Goal: Transaction & Acquisition: Purchase product/service

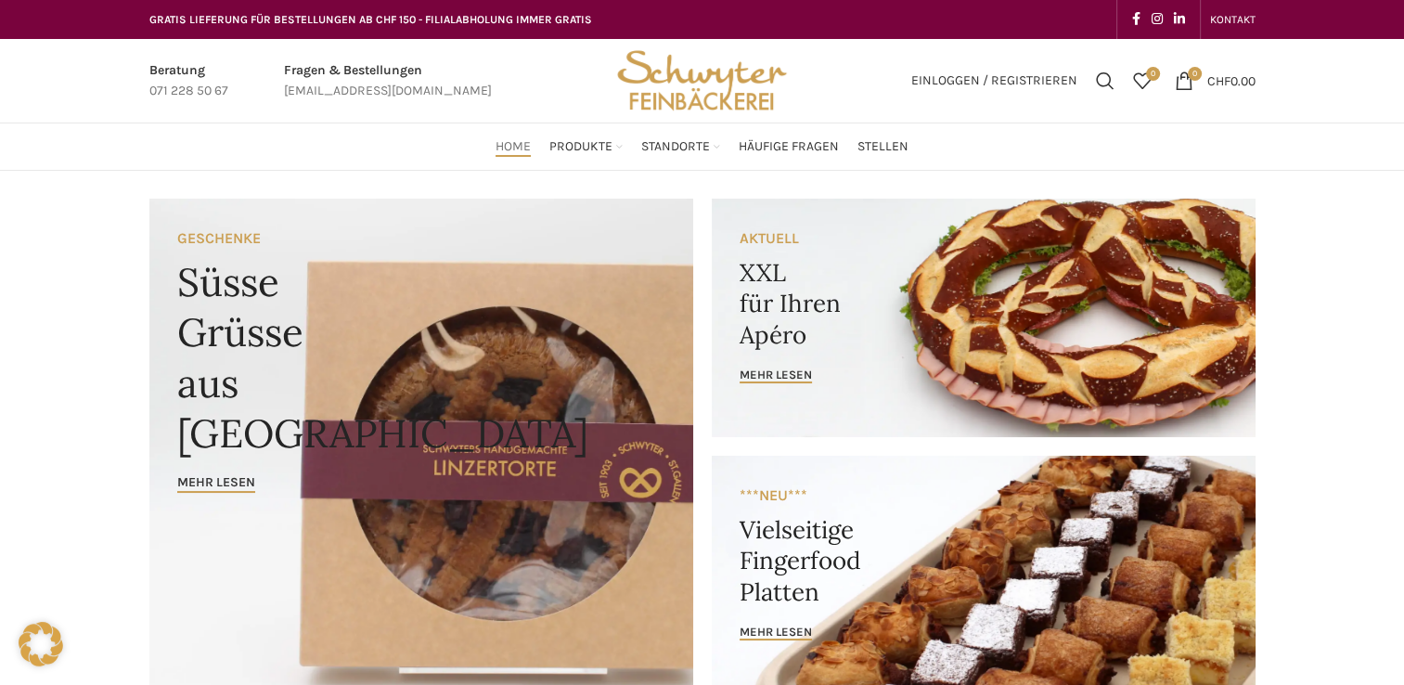
click at [766, 291] on link "Banner link" at bounding box center [984, 318] width 544 height 238
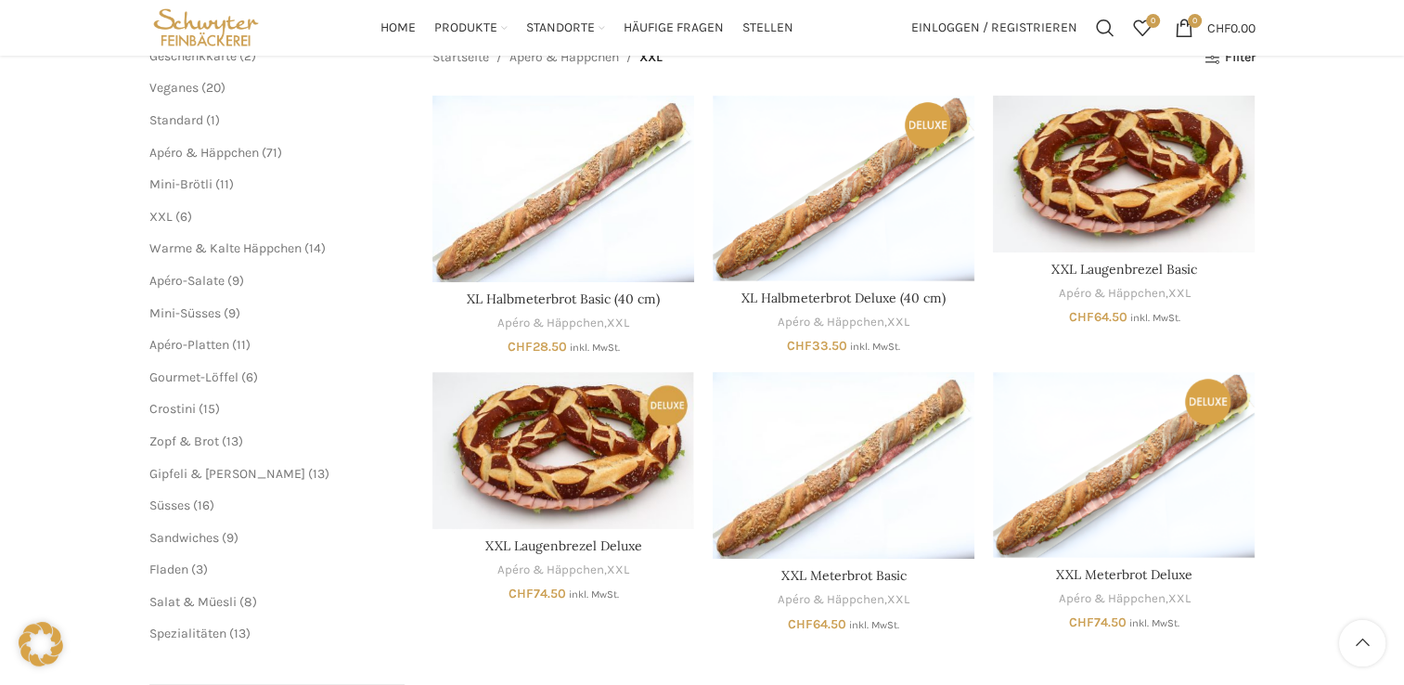
scroll to position [243, 0]
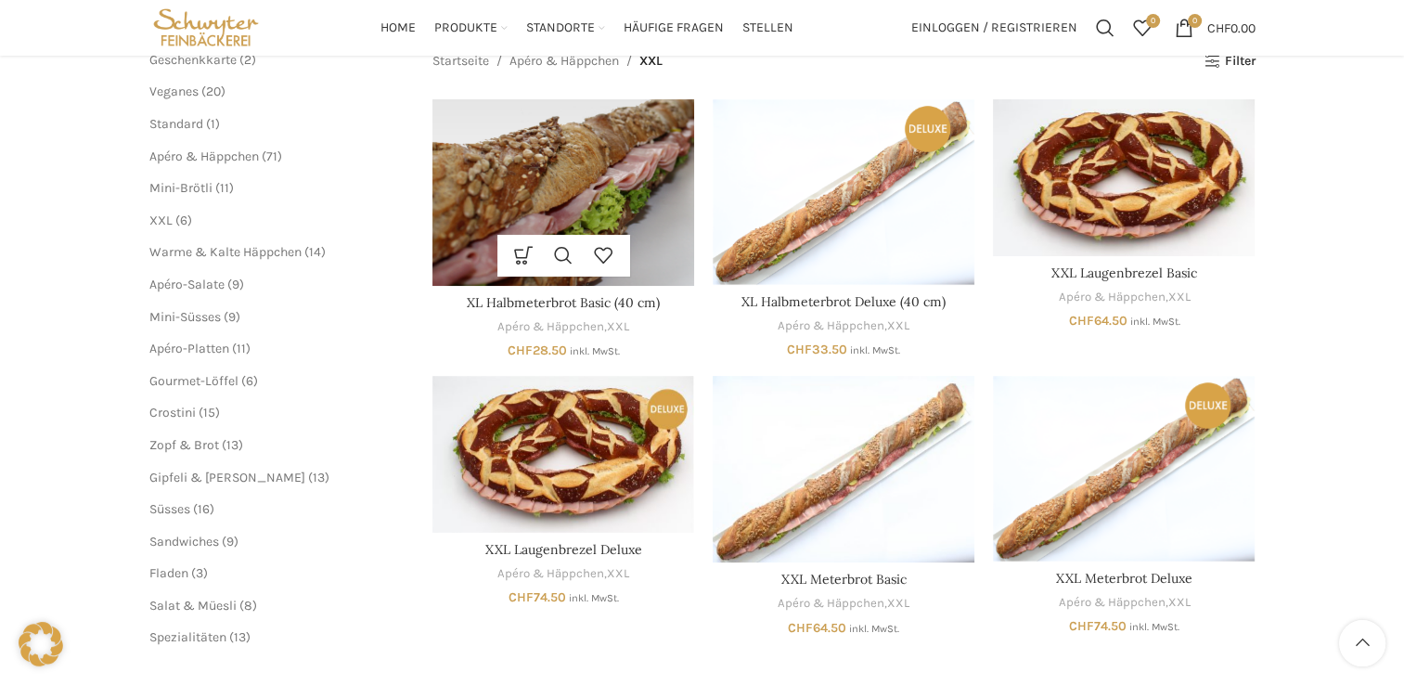
click at [543, 143] on img "XL Halbmeterbrot Basic (40 cm)" at bounding box center [563, 192] width 262 height 186
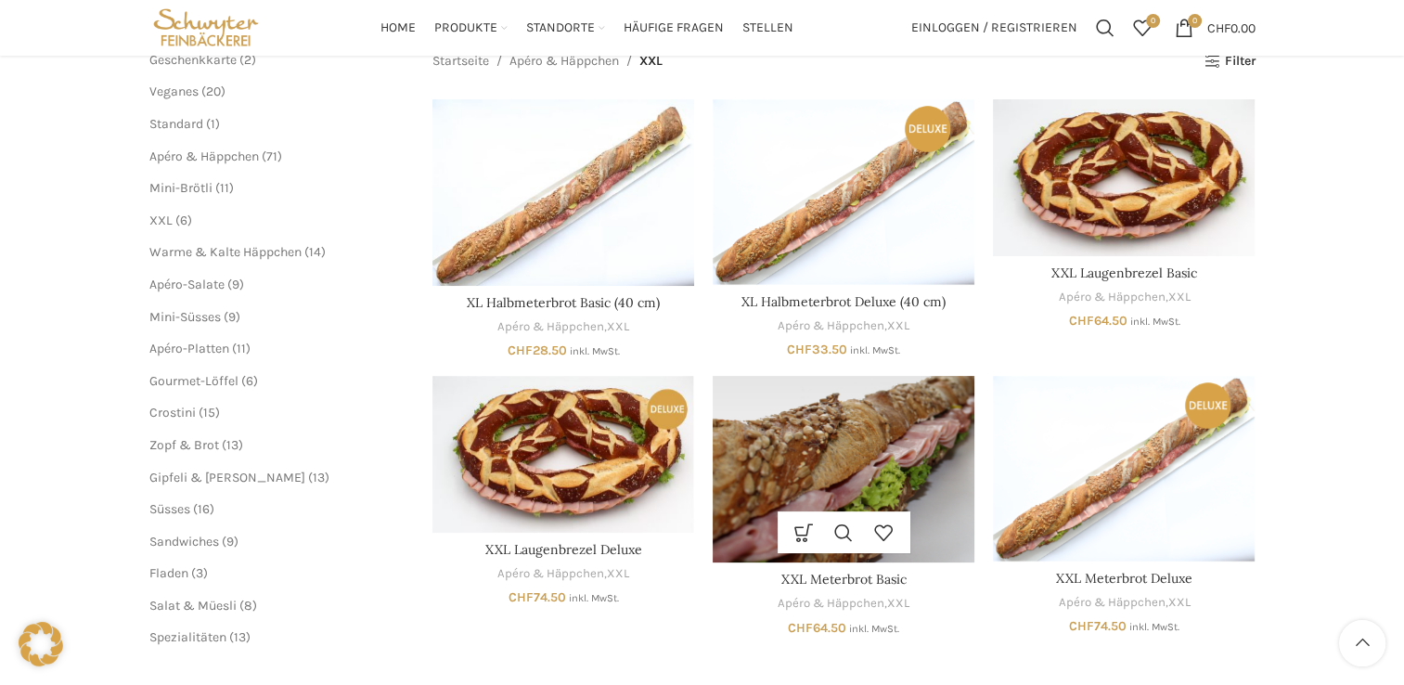
click at [843, 439] on img "XXL Meterbrot Basic" at bounding box center [843, 469] width 262 height 186
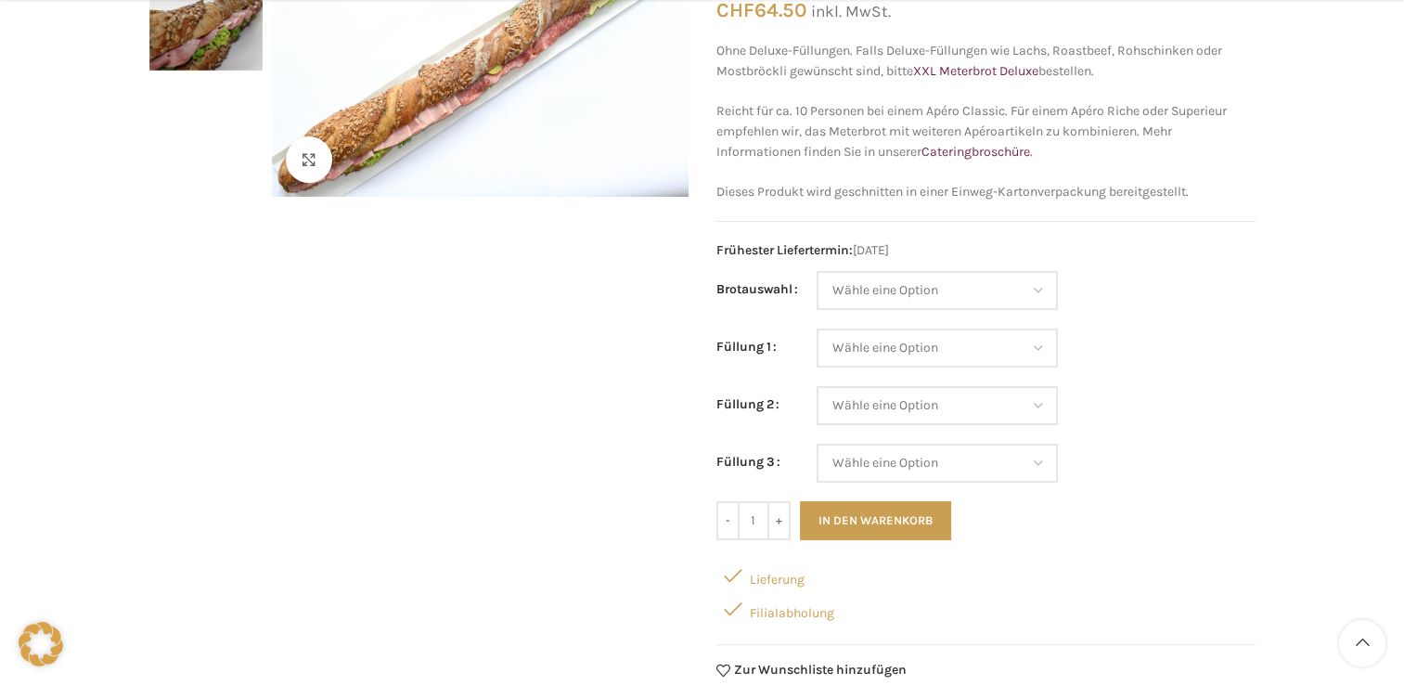
scroll to position [308, 0]
click at [1028, 291] on select "Wähle eine Option Baguette Paillasse dunkel Paillasse knusper (Bild) Laugenbagu…" at bounding box center [936, 289] width 241 height 39
click at [816, 270] on select "Wähle eine Option Baguette Paillasse dunkel Paillasse knusper (Bild) Laugenbagu…" at bounding box center [936, 289] width 241 height 39
select select "Paillasse knusper (Bild)"
click at [1009, 330] on select "Wähle eine Option Salami Schinken Fleischkäse Trutenschinken Appenzellerkäse Gr…" at bounding box center [936, 346] width 241 height 39
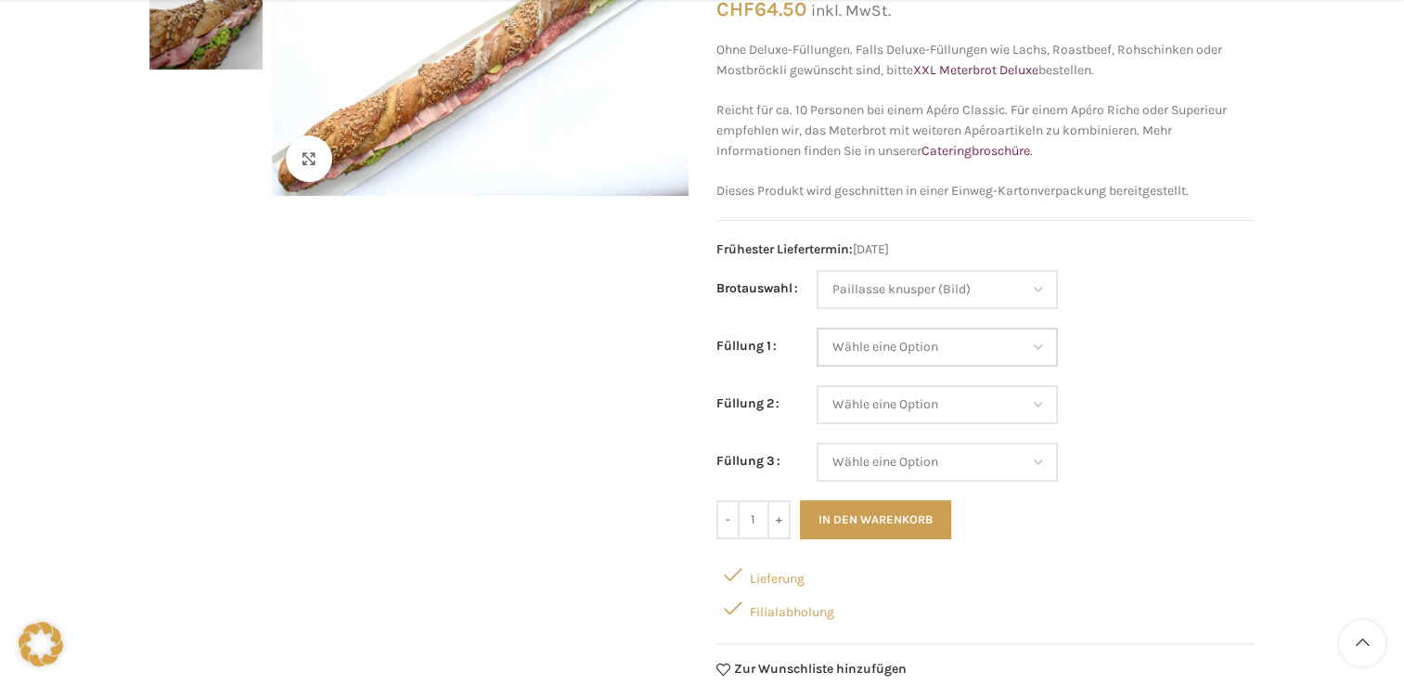
select select "Salami"
click at [816, 327] on select "Wähle eine Option Salami Schinken Fleischkäse Trutenschinken Appenzellerkäse Gr…" at bounding box center [936, 346] width 241 height 39
select select "Paillasse knusper (Bild)"
select select "Salami"
click at [950, 401] on select "Wähle eine Option Salami Schinken Fleischkäse Trutenschinken Appenzellerkäse Gr…" at bounding box center [936, 404] width 241 height 39
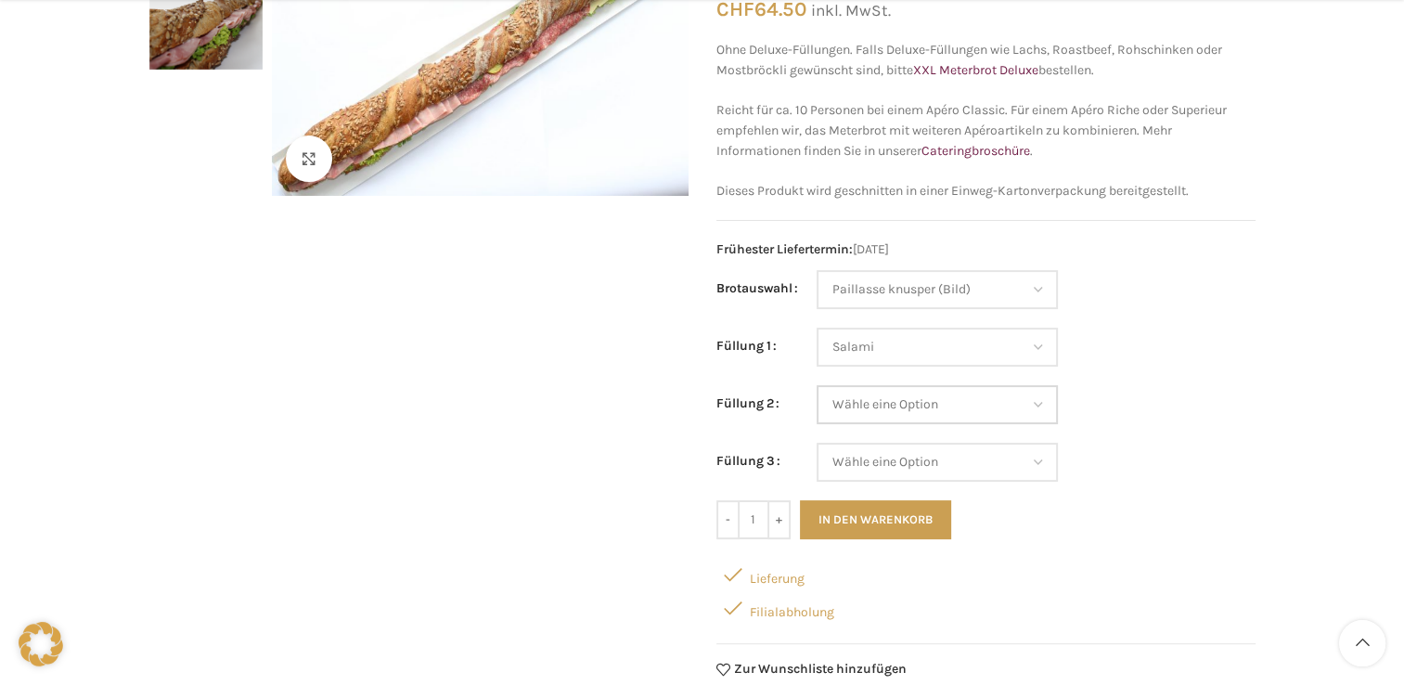
select select "Gruyère"
click at [816, 385] on select "Wähle eine Option Salami Schinken Fleischkäse Trutenschinken Appenzellerkäse Gr…" at bounding box center [936, 404] width 241 height 39
select select "Paillasse knusper (Bild)"
select select "Salami"
select select "Gruyère"
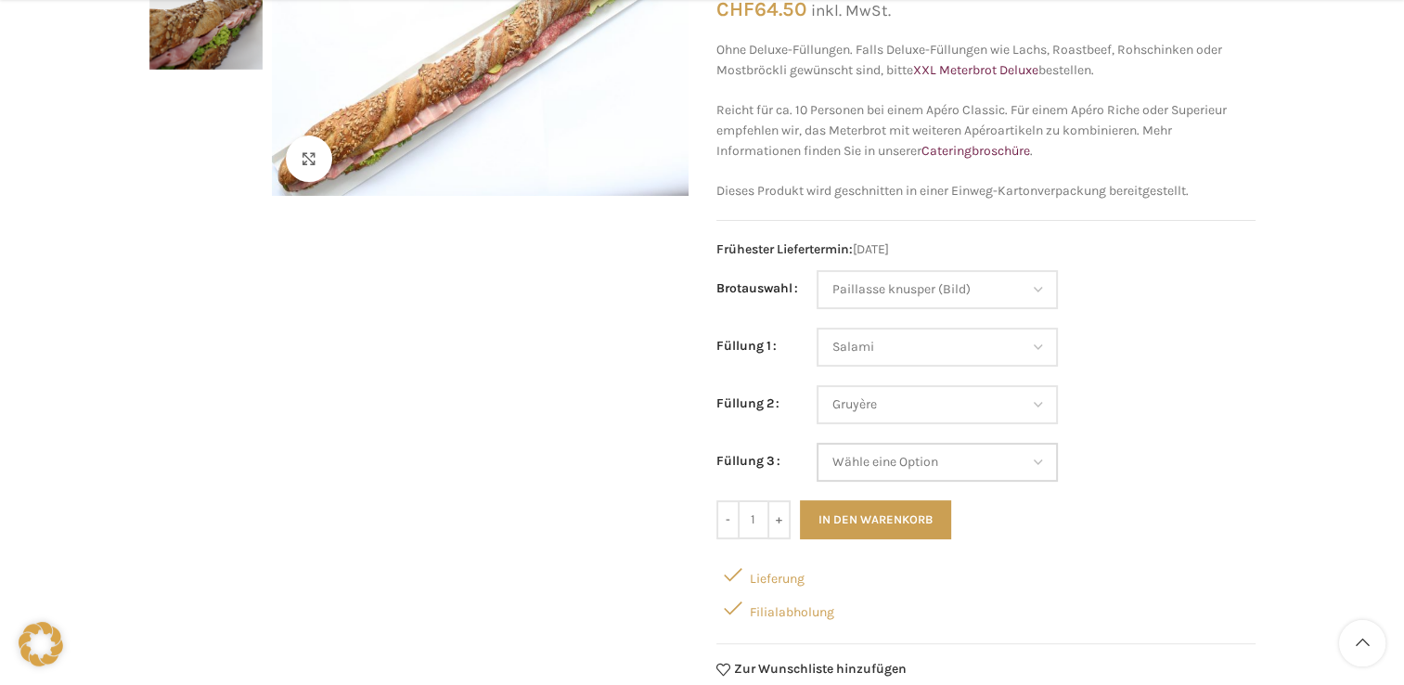
click at [879, 467] on select "Wähle eine Option Salami Schinken Fleischkäse Trutenschinken Appenzellerkäse Gr…" at bounding box center [936, 462] width 241 height 39
select select "Trutenschinken"
click at [816, 443] on select "Wähle eine Option Salami Schinken Fleischkäse Trutenschinken Appenzellerkäse Gr…" at bounding box center [936, 462] width 241 height 39
select select "Paillasse knusper (Bild)"
select select "Salami"
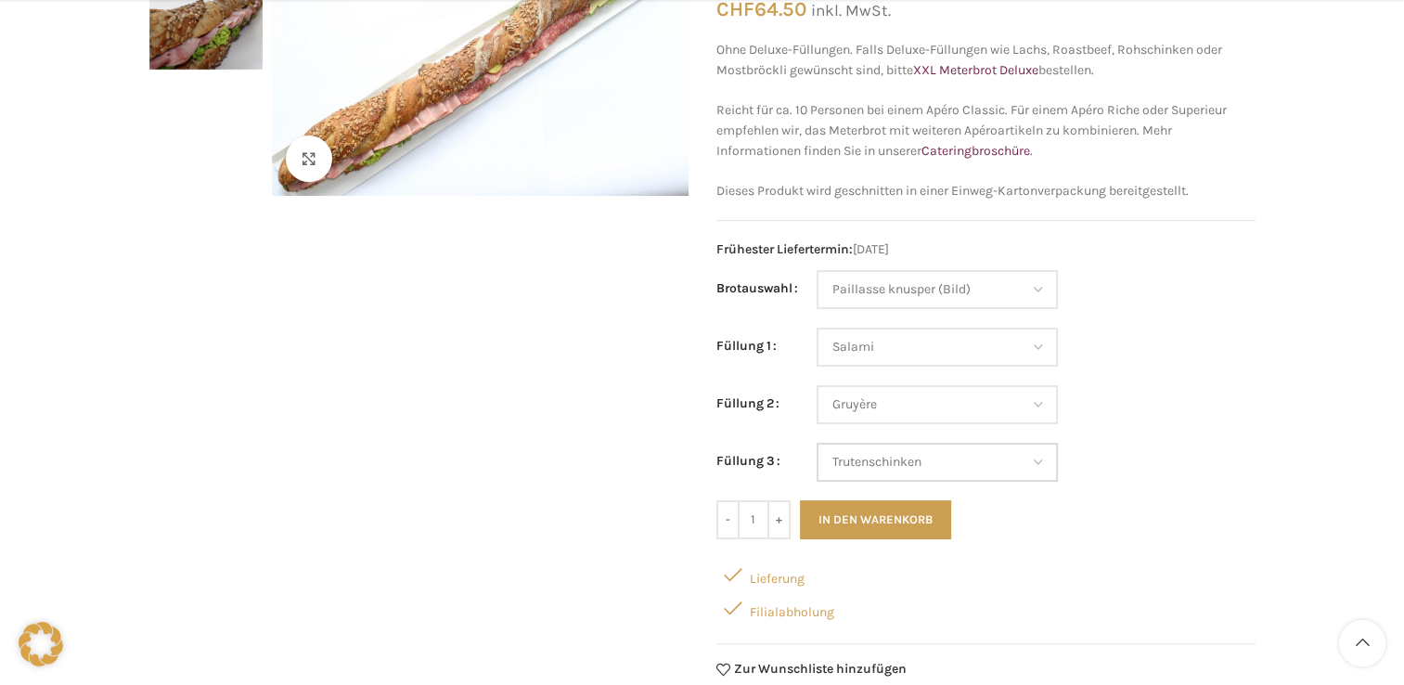
select select "Gruyère"
select select "Trutenschinken"
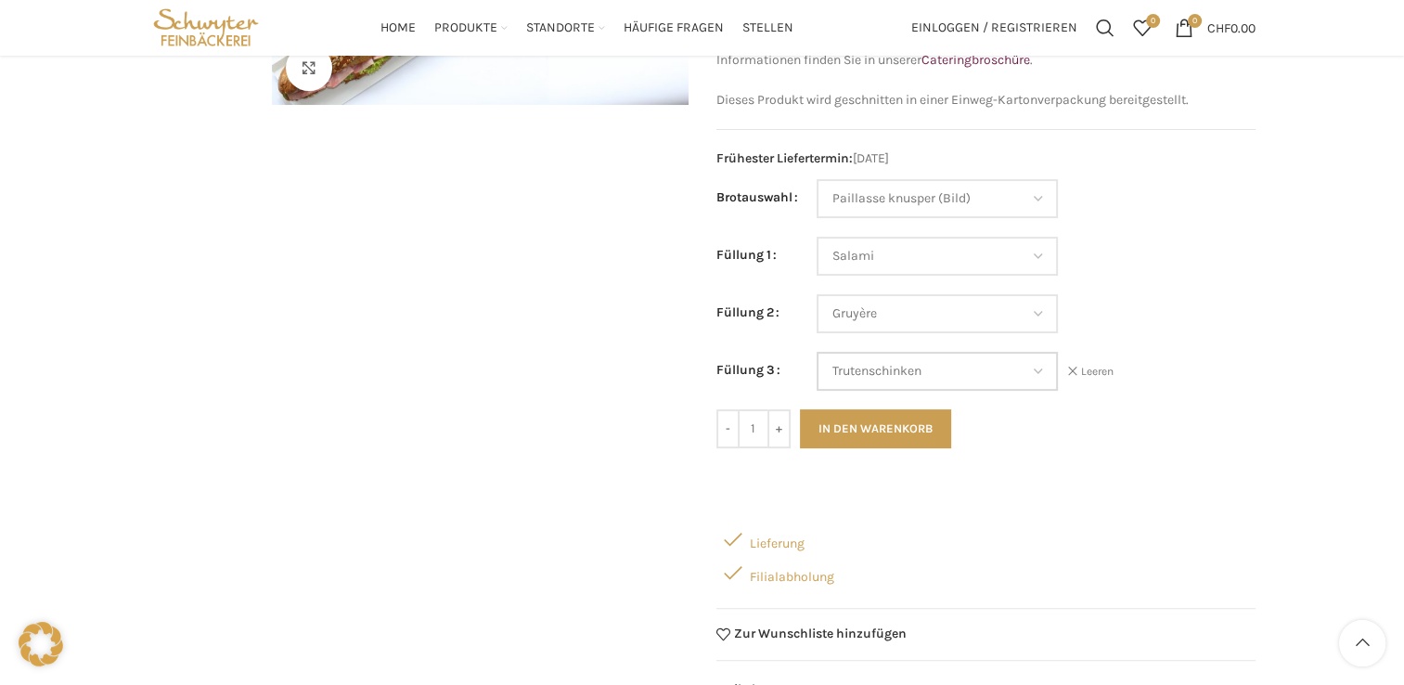
scroll to position [403, 0]
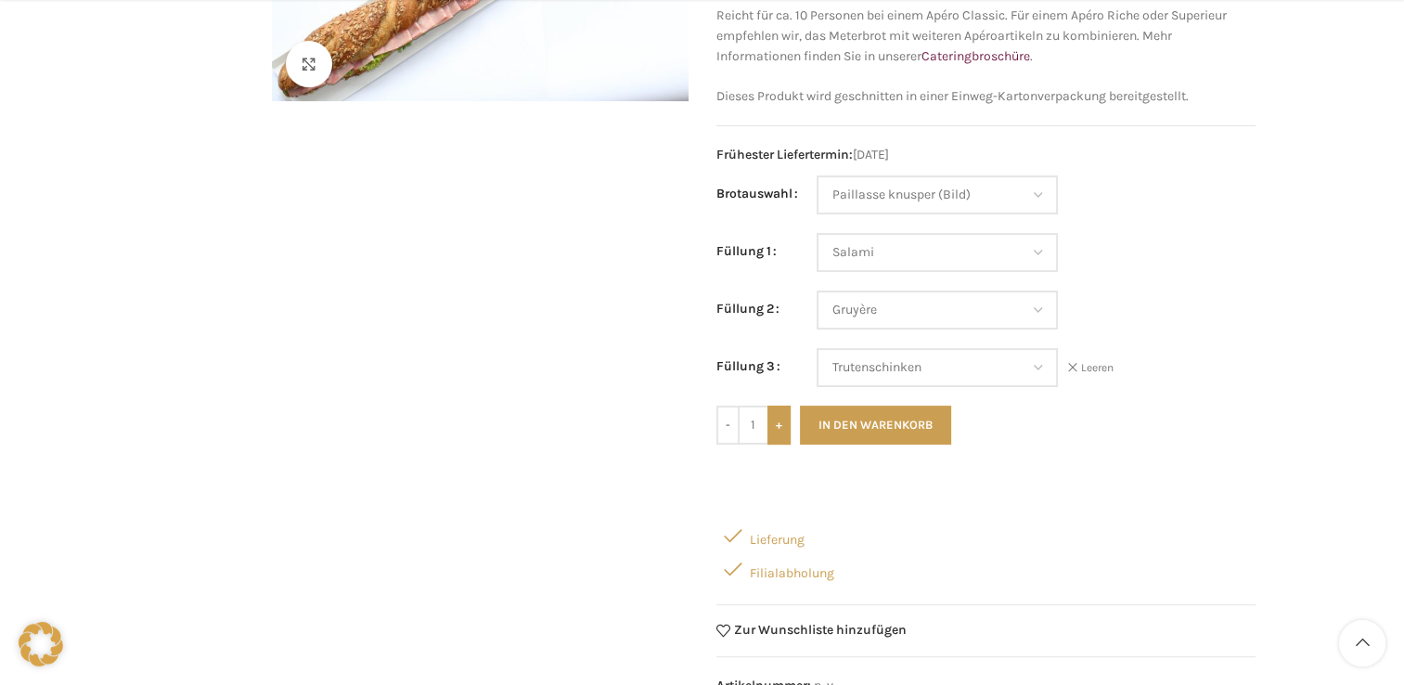
click at [780, 425] on input "+" at bounding box center [778, 424] width 23 height 39
type input "3"
click at [891, 426] on button "In den Warenkorb" at bounding box center [875, 424] width 151 height 39
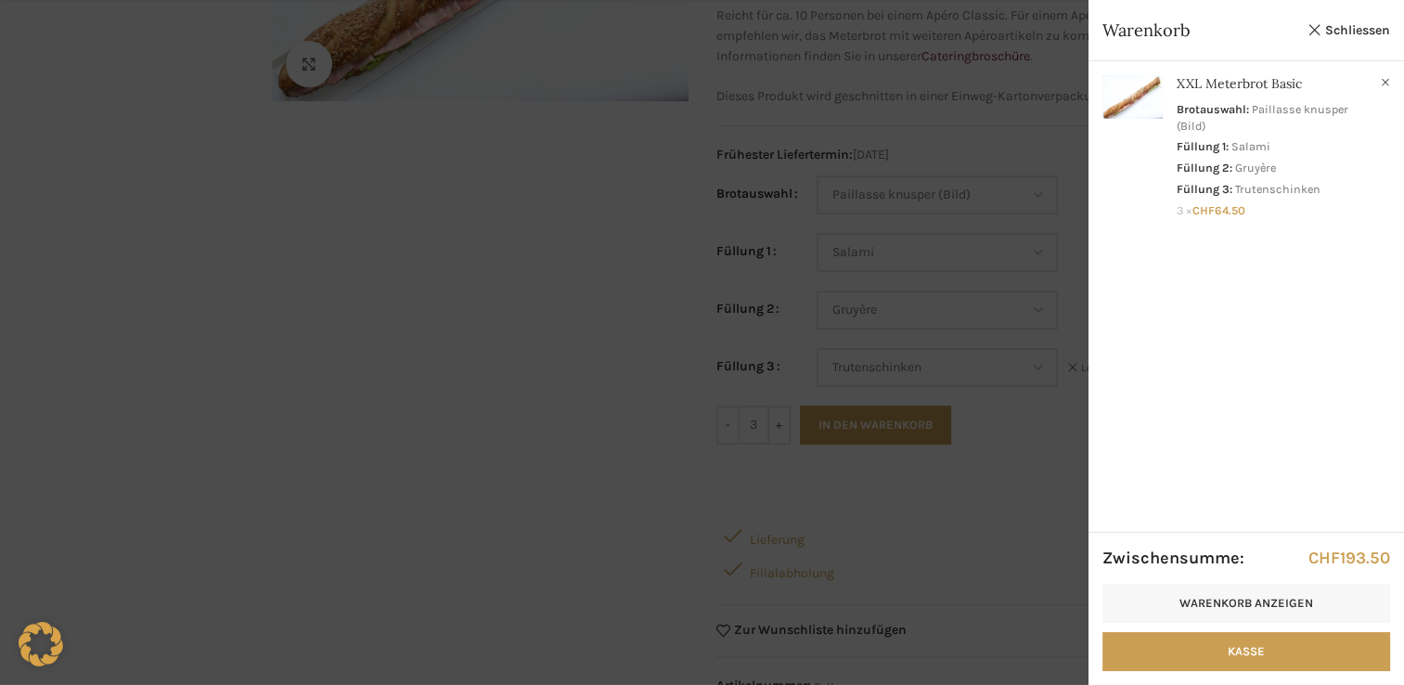
click at [392, 529] on div at bounding box center [702, 342] width 1404 height 685
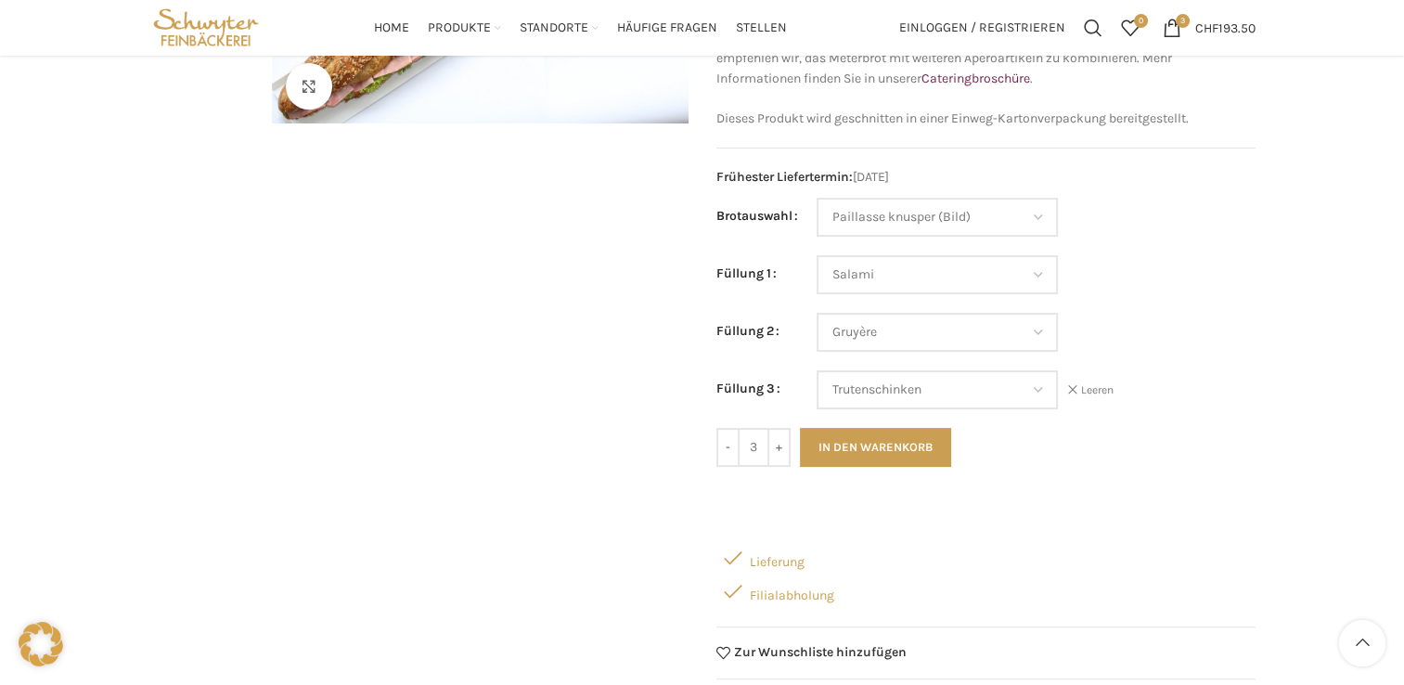
scroll to position [373, 0]
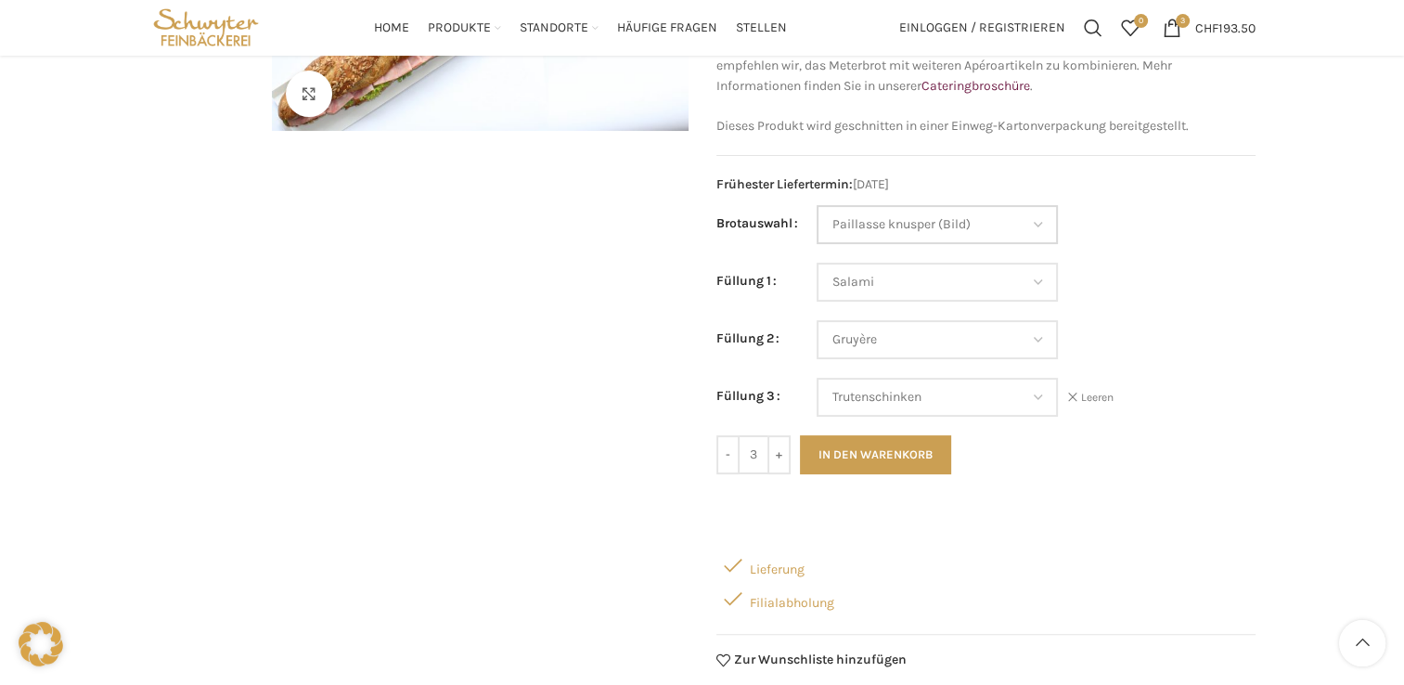
click at [1042, 214] on select "Wähle eine Option Baguette Paillasse dunkel Paillasse knusper (Bild) Laugenbagu…" at bounding box center [936, 224] width 241 height 39
select select "Laugenbaguette"
click at [816, 205] on select "Wähle eine Option Baguette Paillasse dunkel Paillasse knusper (Bild) Laugenbagu…" at bounding box center [936, 224] width 241 height 39
select select "Salami"
select select "Gruyère"
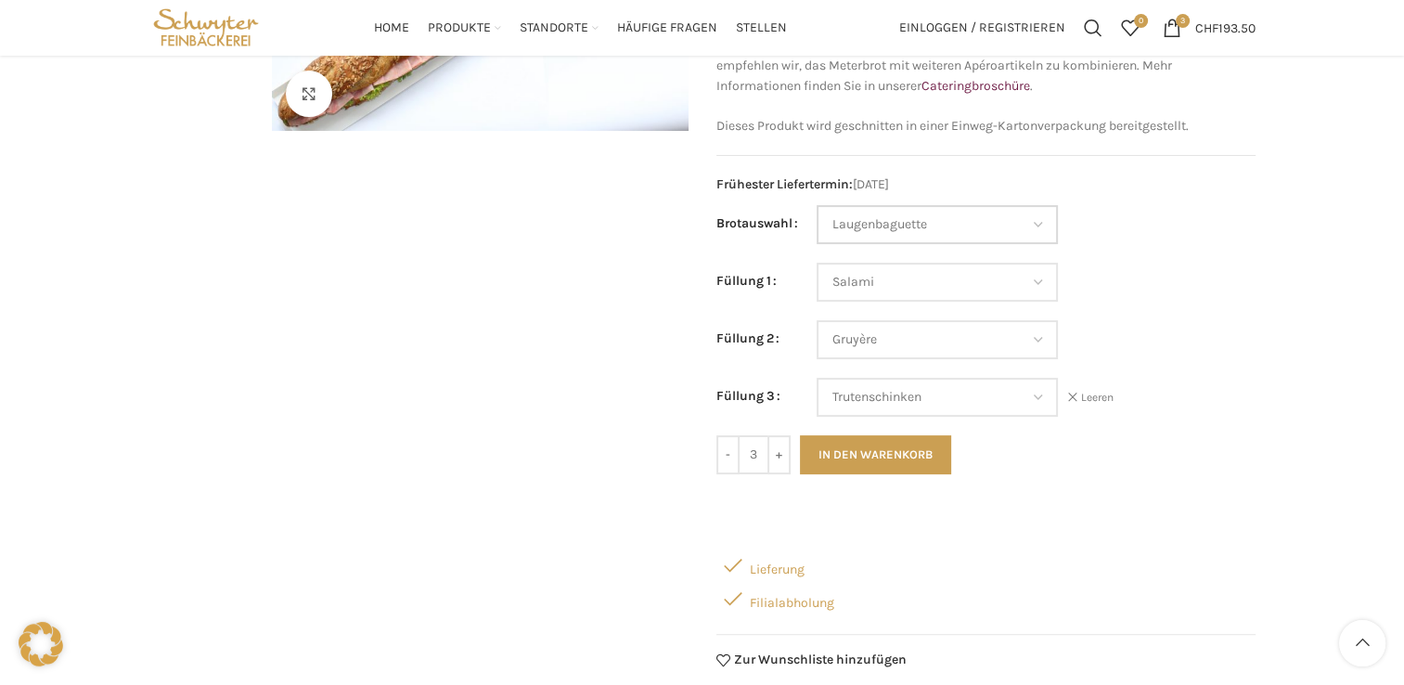
select select "Trutenschinken"
click at [1042, 279] on select "Wähle eine Option Salami Schinken Fleischkäse Trutenschinken Appenzellerkäse Gr…" at bounding box center [936, 282] width 241 height 39
click at [816, 263] on select "Wähle eine Option Salami Schinken Fleischkäse Trutenschinken Appenzellerkäse Gr…" at bounding box center [936, 282] width 241 height 39
select select "Appenzellerkäse"
select select "Gruyère"
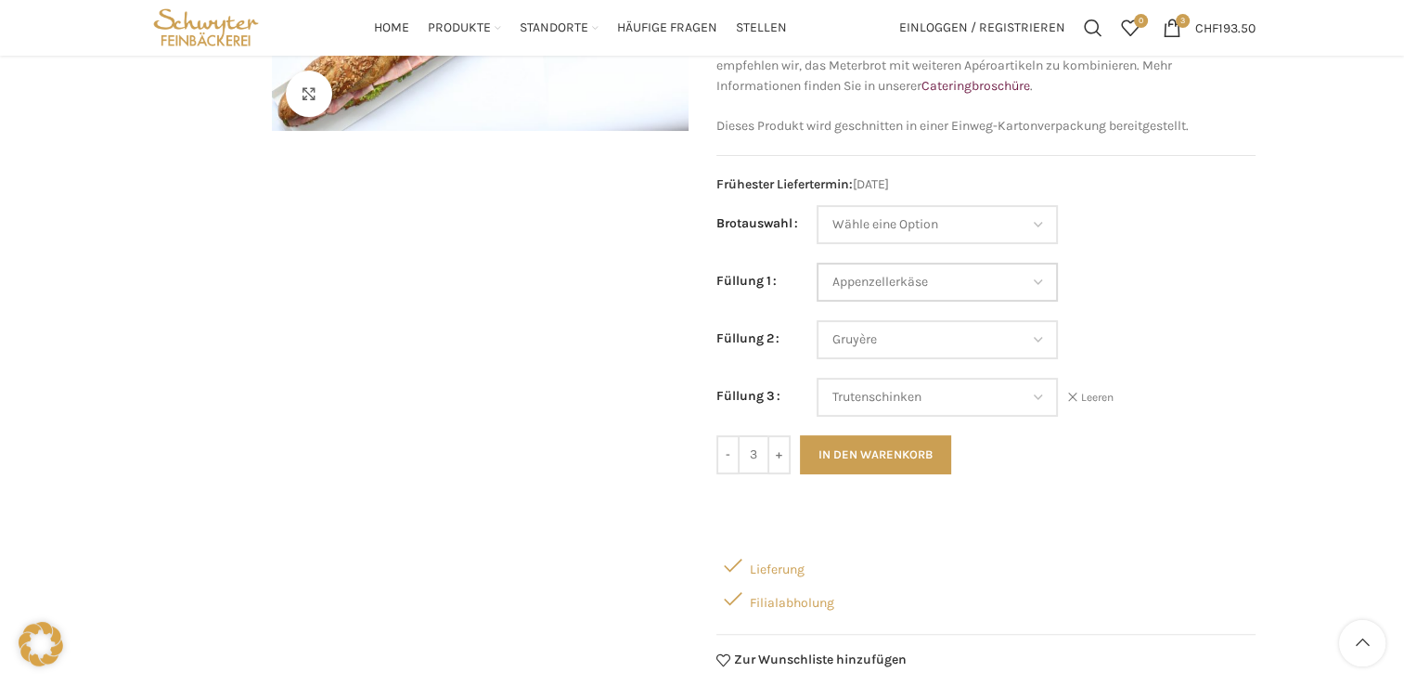
select select "Trutenschinken"
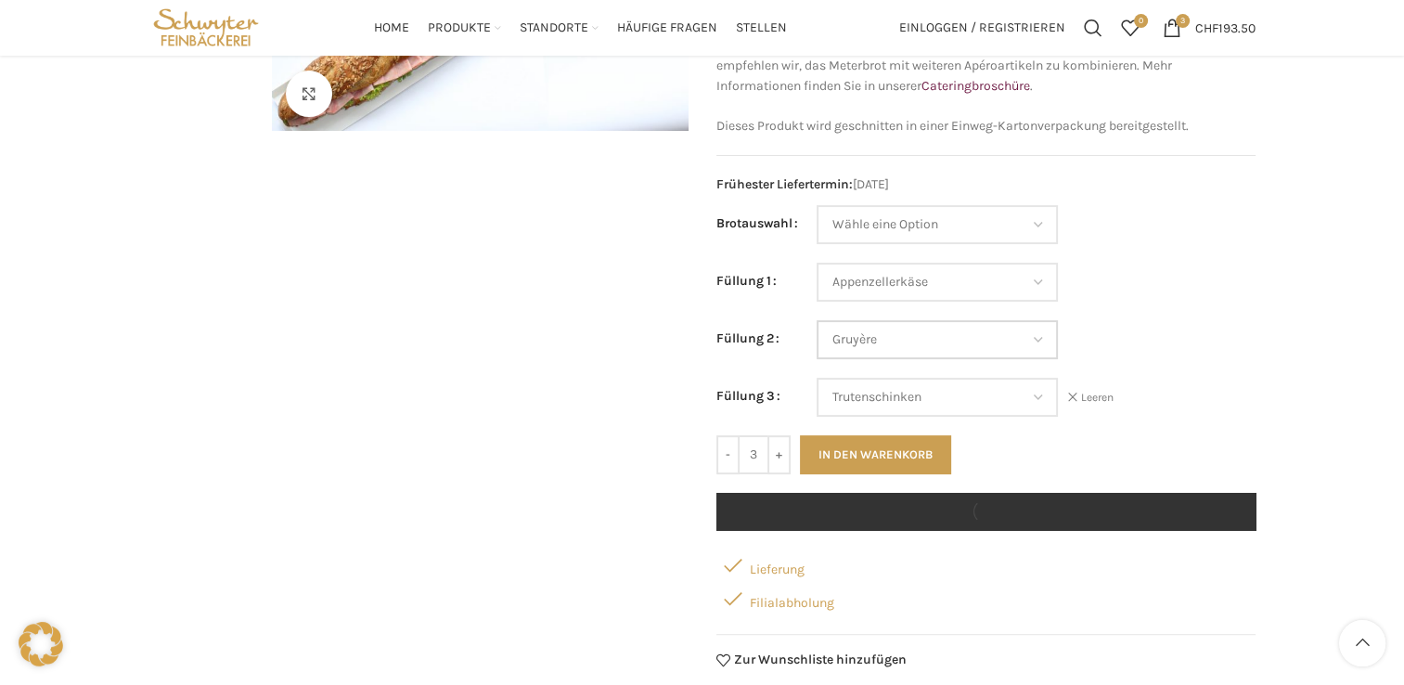
click at [1043, 340] on select "Wähle eine Option Salami Schinken Fleischkäse Trutenschinken Appenzellerkäse Gr…" at bounding box center [936, 339] width 241 height 39
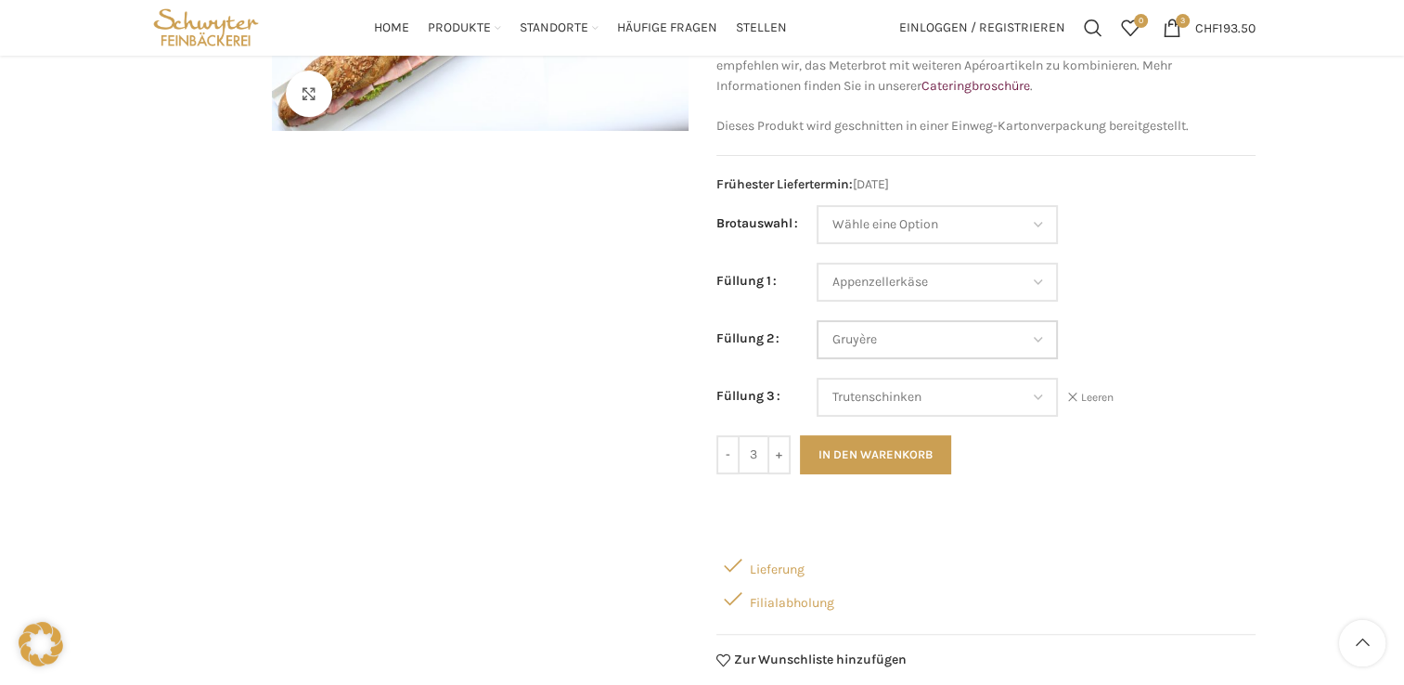
select select "Eimasse"
click at [816, 320] on select "Wähle eine Option Salami Schinken Fleischkäse Trutenschinken Appenzellerkäse Gr…" at bounding box center [936, 339] width 241 height 39
select select "Appenzellerkäse"
select select "Eimasse"
click at [1035, 390] on select "Wähle eine Option Salami Schinken Fleischkäse Trutenschinken Appenzellerkäse Gr…" at bounding box center [936, 397] width 241 height 39
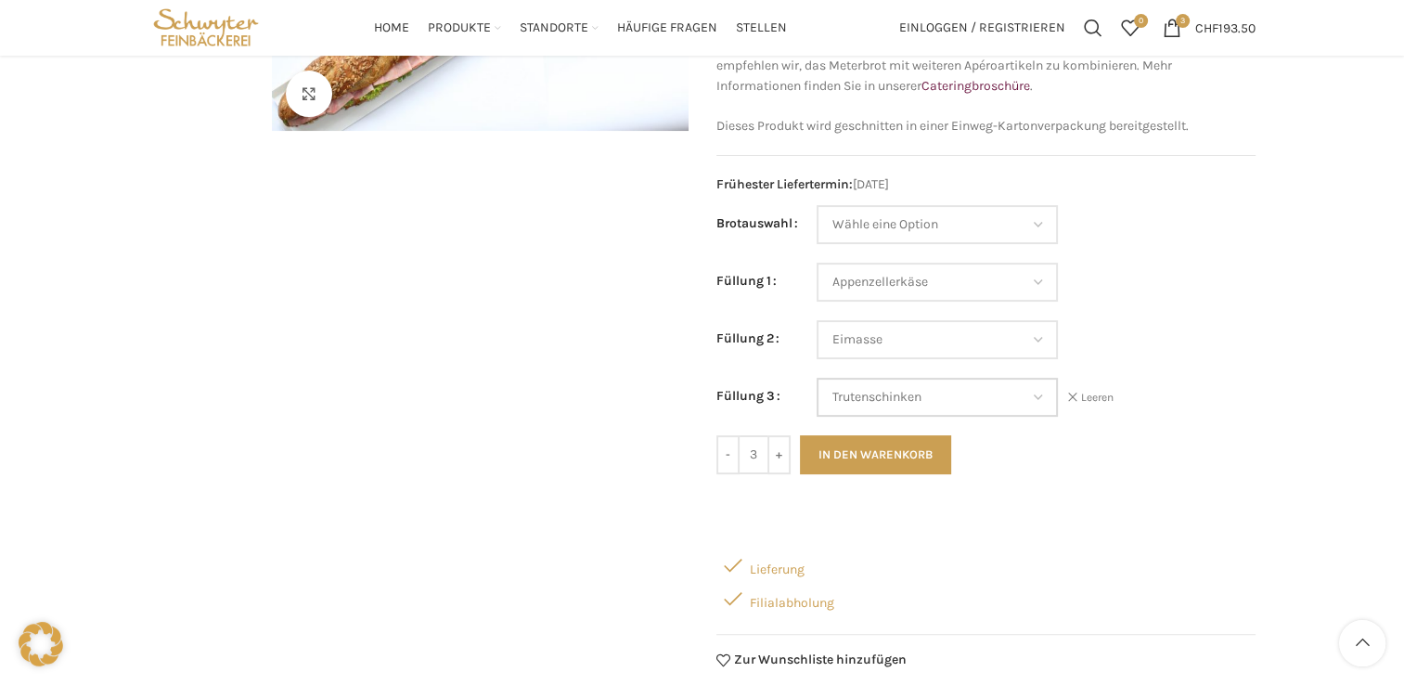
select select "Thonmasse"
click at [816, 378] on select "Wähle eine Option Salami Schinken Fleischkäse Trutenschinken Appenzellerkäse Gr…" at bounding box center [936, 397] width 241 height 39
select select "Appenzellerkäse"
select select "Eimasse"
select select "Thonmasse"
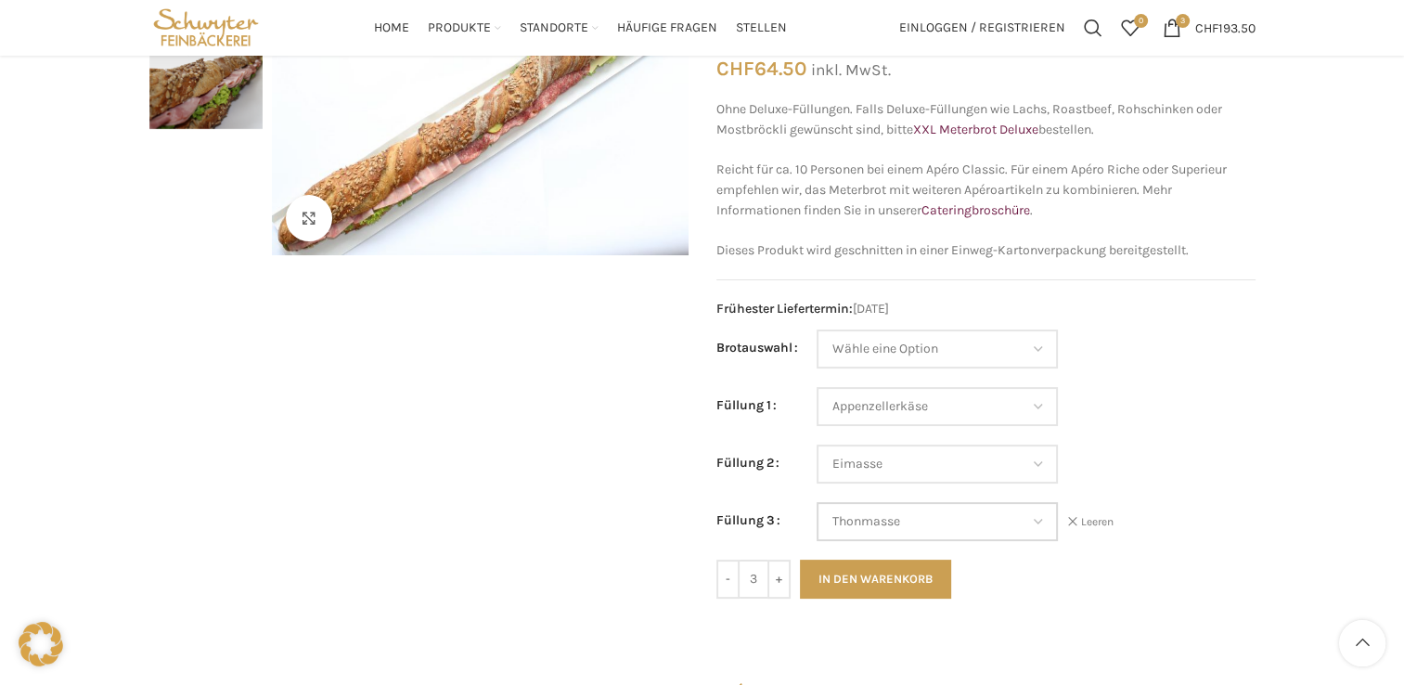
scroll to position [265, 0]
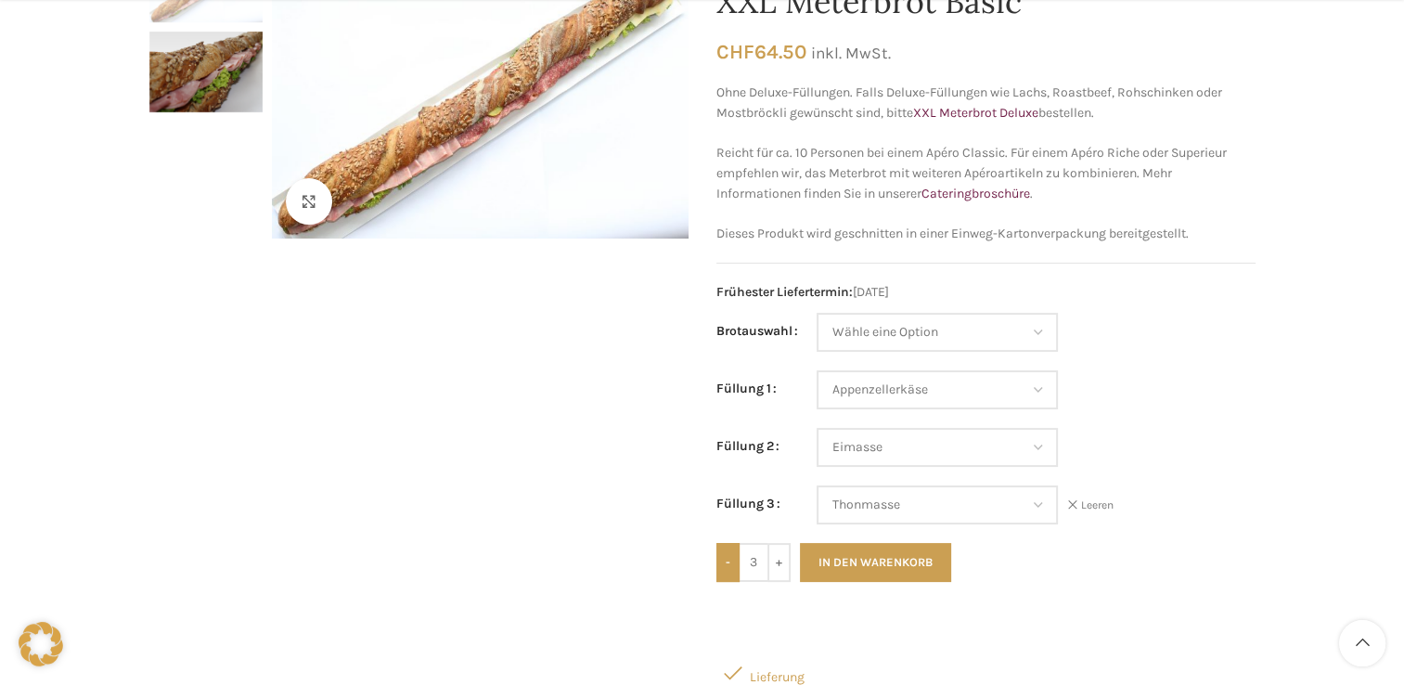
click at [729, 566] on input "-" at bounding box center [727, 562] width 23 height 39
type input "2"
click at [894, 566] on button "In den Warenkorb" at bounding box center [875, 562] width 151 height 39
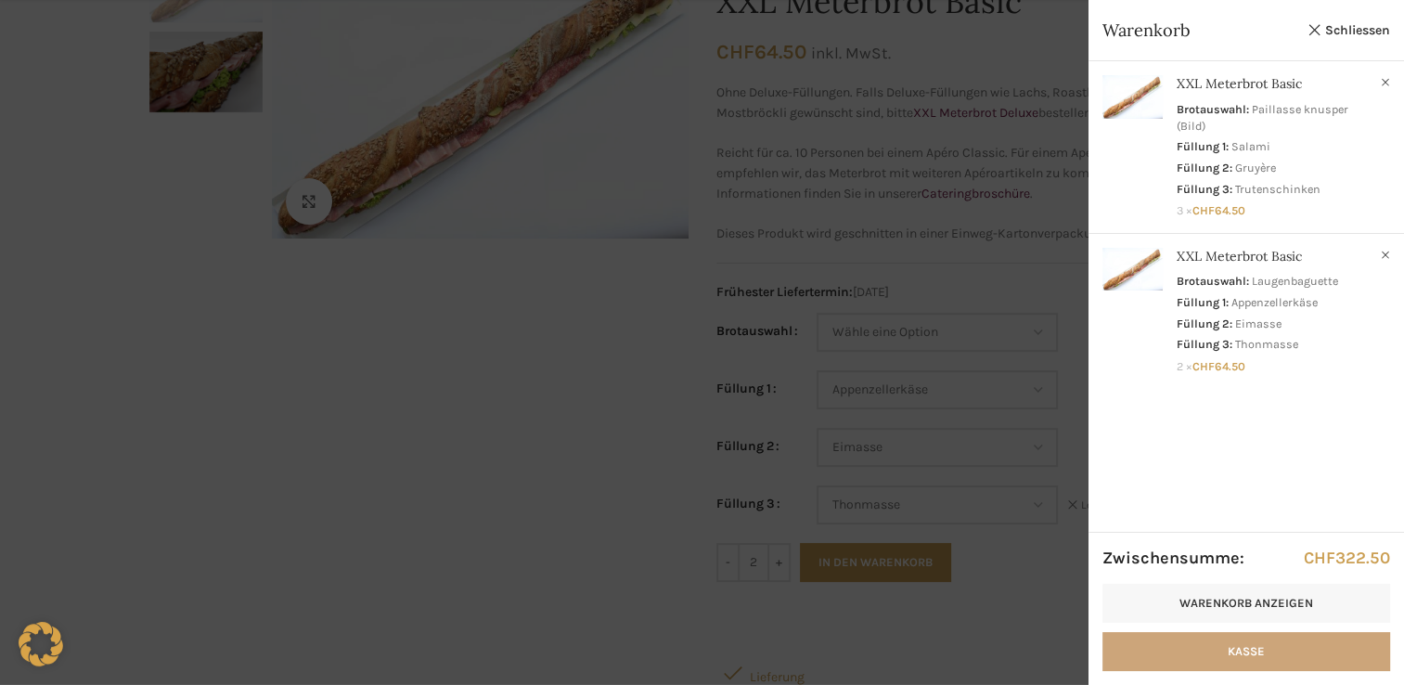
click at [1266, 651] on link "Kasse" at bounding box center [1246, 651] width 288 height 39
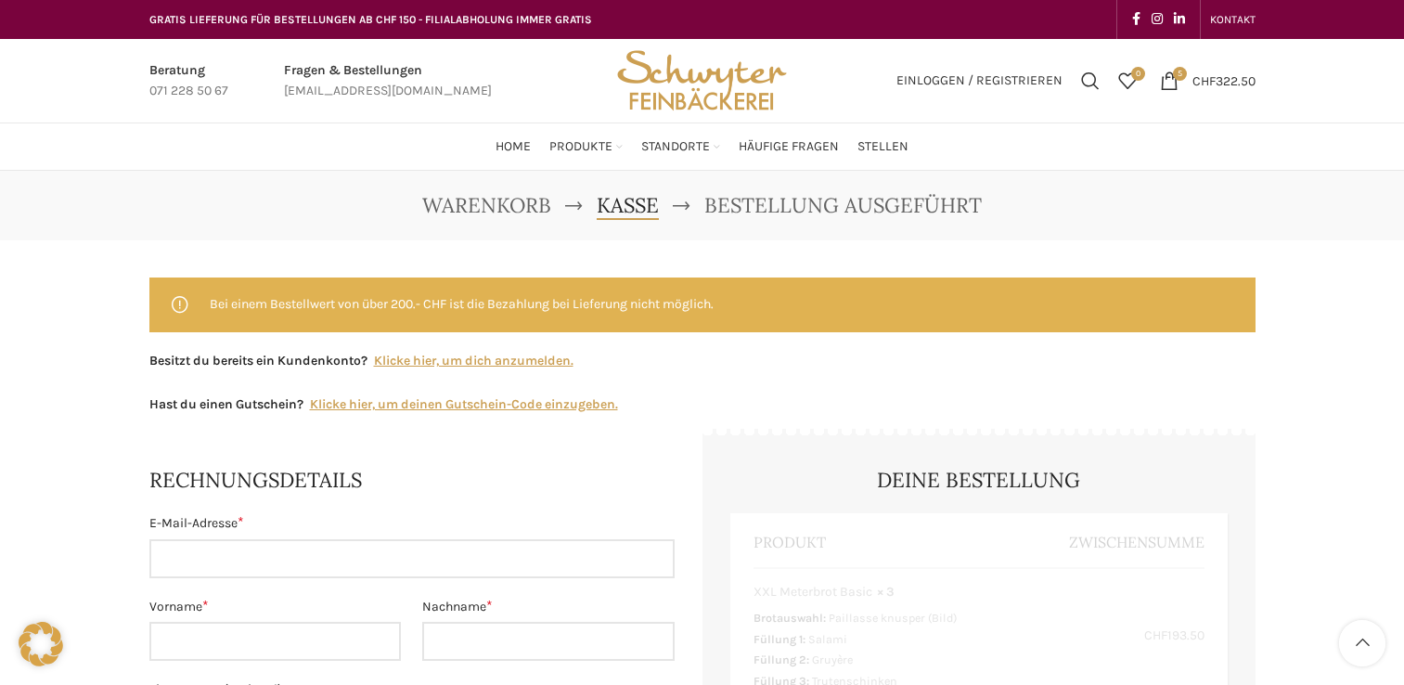
select select "SG"
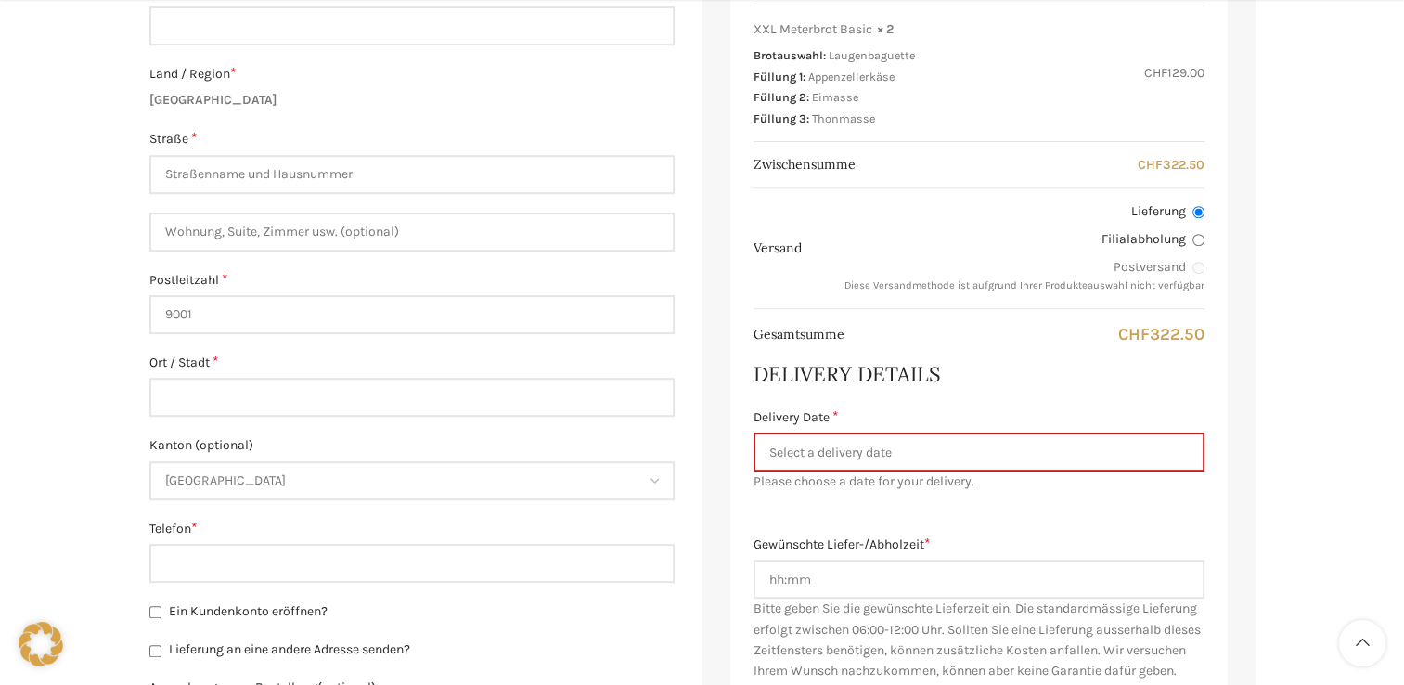
scroll to position [700, 0]
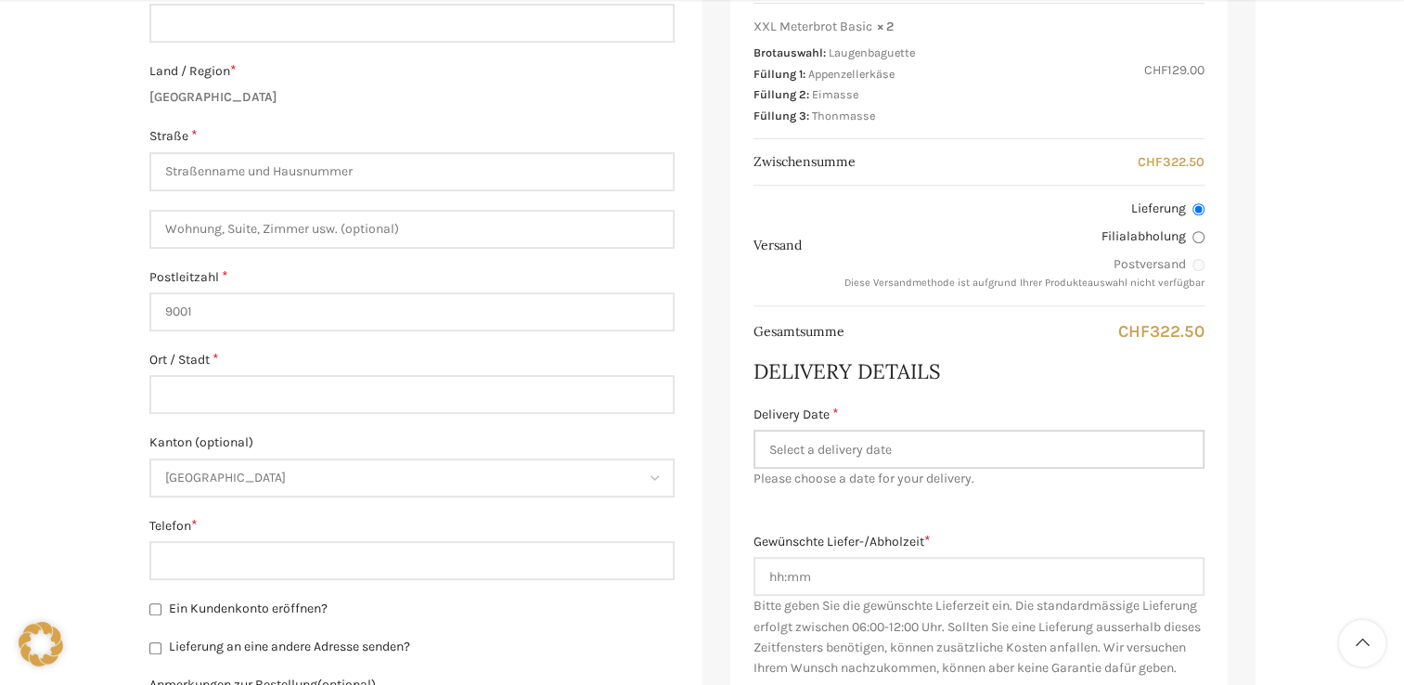
click at [929, 460] on input "Delivery Date *" at bounding box center [978, 449] width 451 height 39
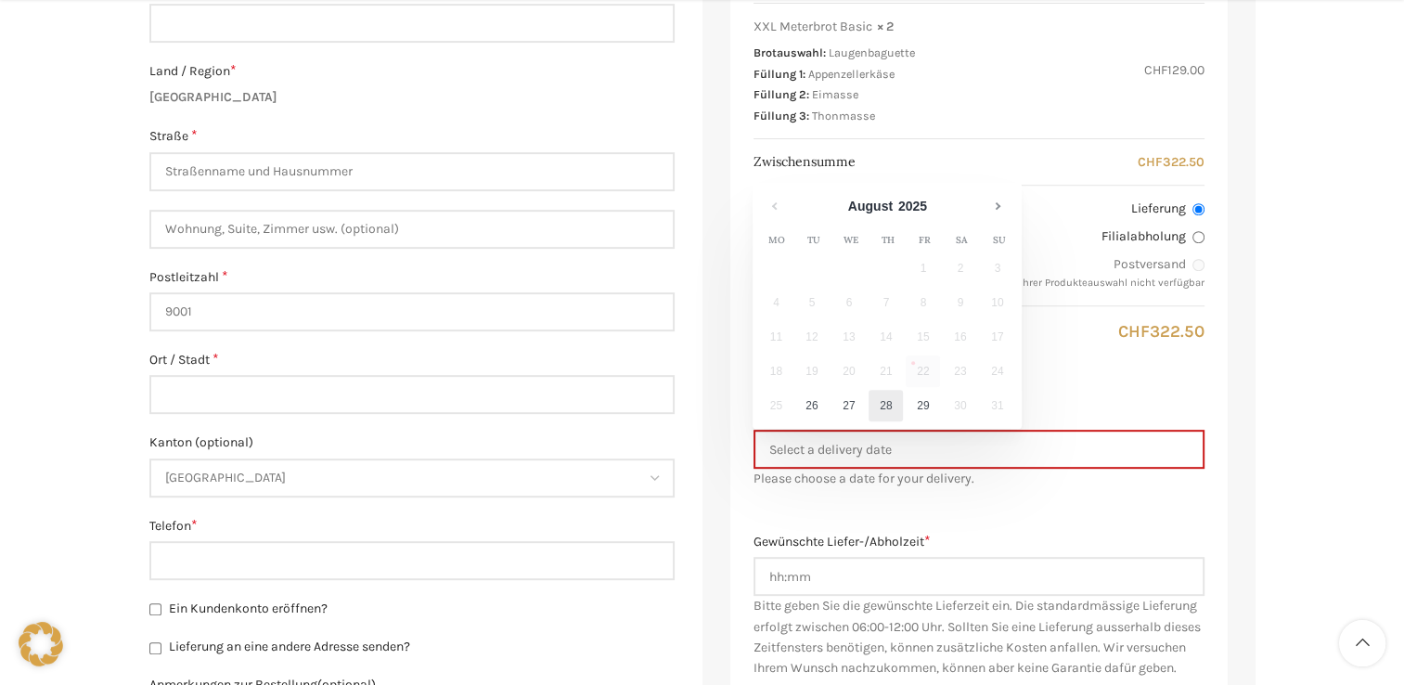
click at [885, 410] on link "28" at bounding box center [885, 406] width 34 height 32
type input "28.08.2025"
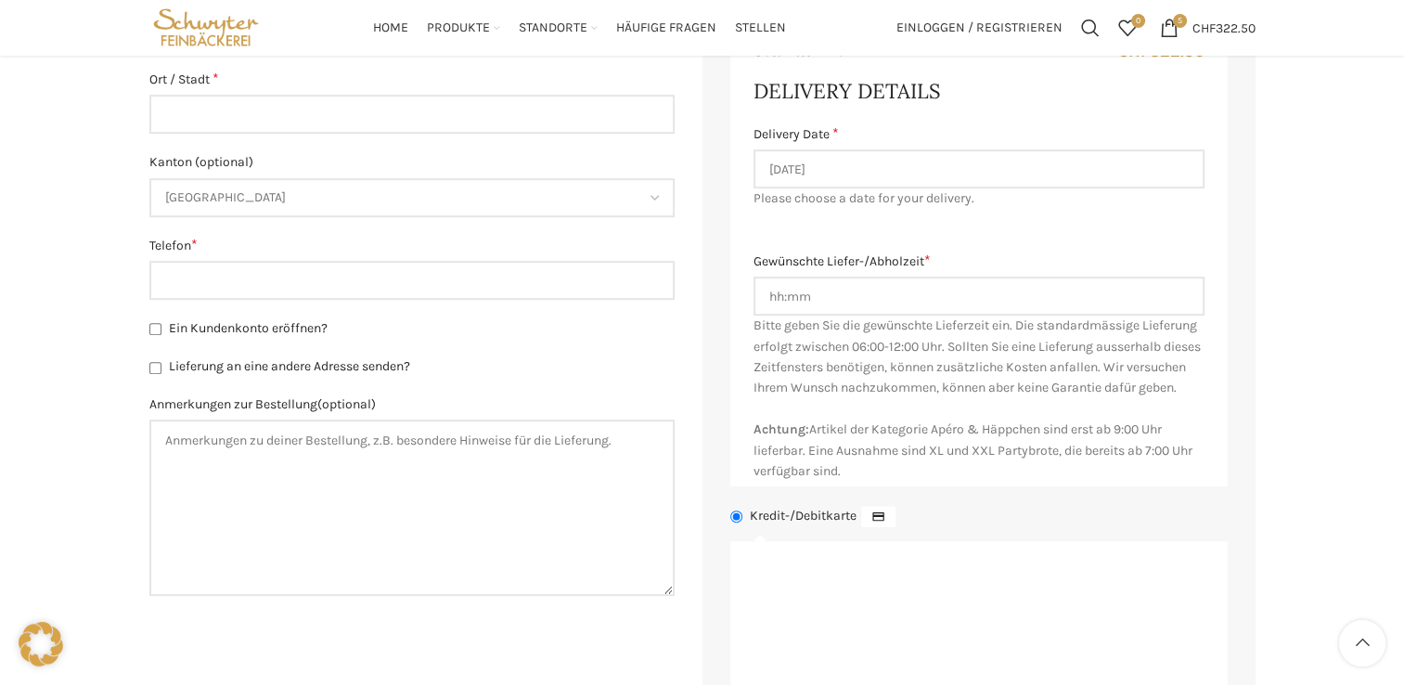
scroll to position [979, 0]
click at [781, 300] on input "Gewünschte Liefer-/Abholzeit *" at bounding box center [978, 297] width 451 height 39
click at [782, 302] on input "Gewünschte Liefer-/Abholzeit *" at bounding box center [978, 297] width 451 height 39
type input "0900"
click at [936, 378] on div "Gewünschte Liefer-/Abholzeit * 0900 Bitte geben Sie die gewünschte Lieferzeit e…" at bounding box center [978, 368] width 451 height 231
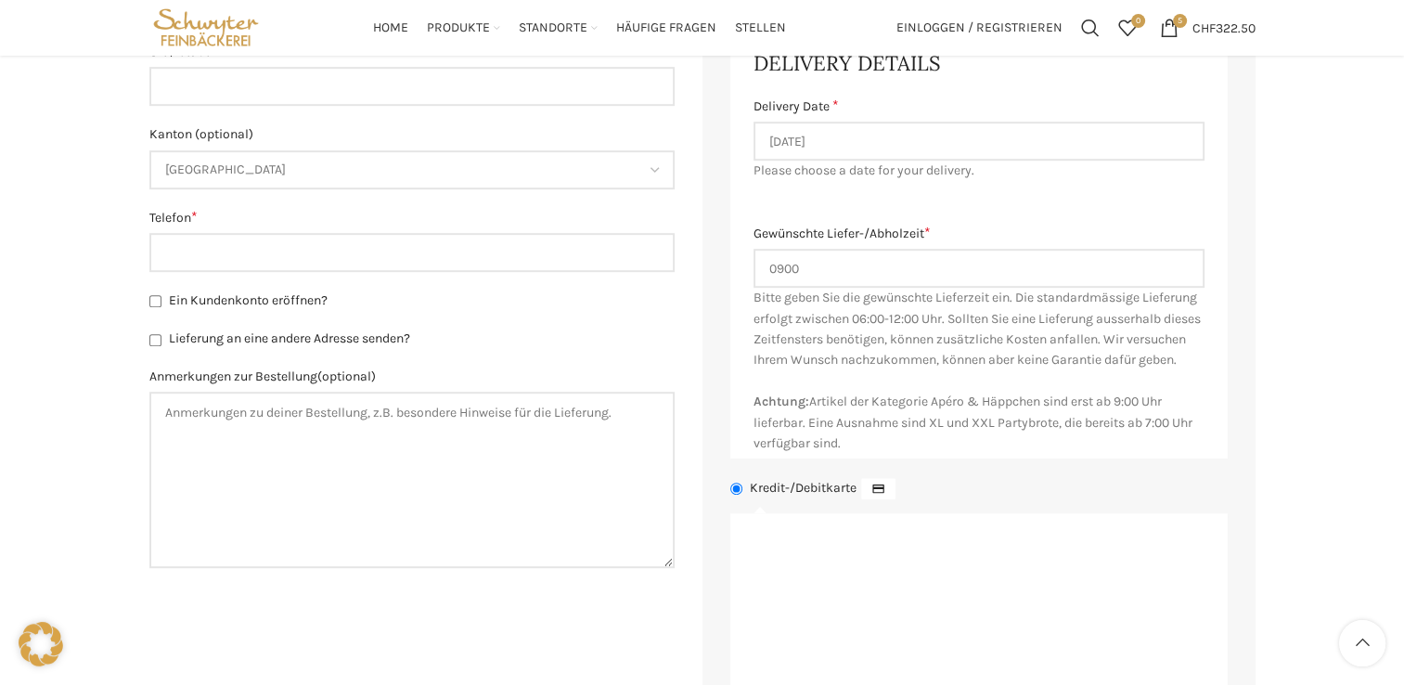
scroll to position [1013, 0]
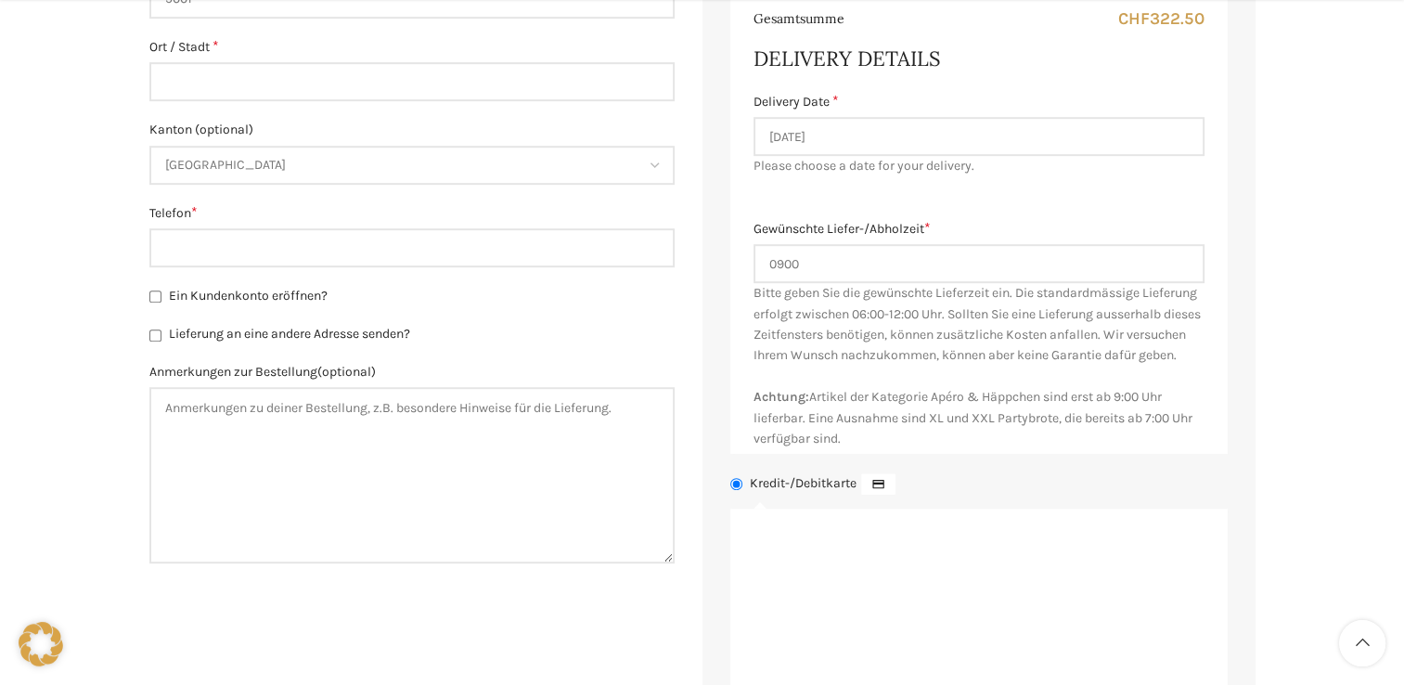
click at [156, 337] on input "Lieferung an eine andere Adresse senden?" at bounding box center [155, 335] width 12 height 12
checkbox input "true"
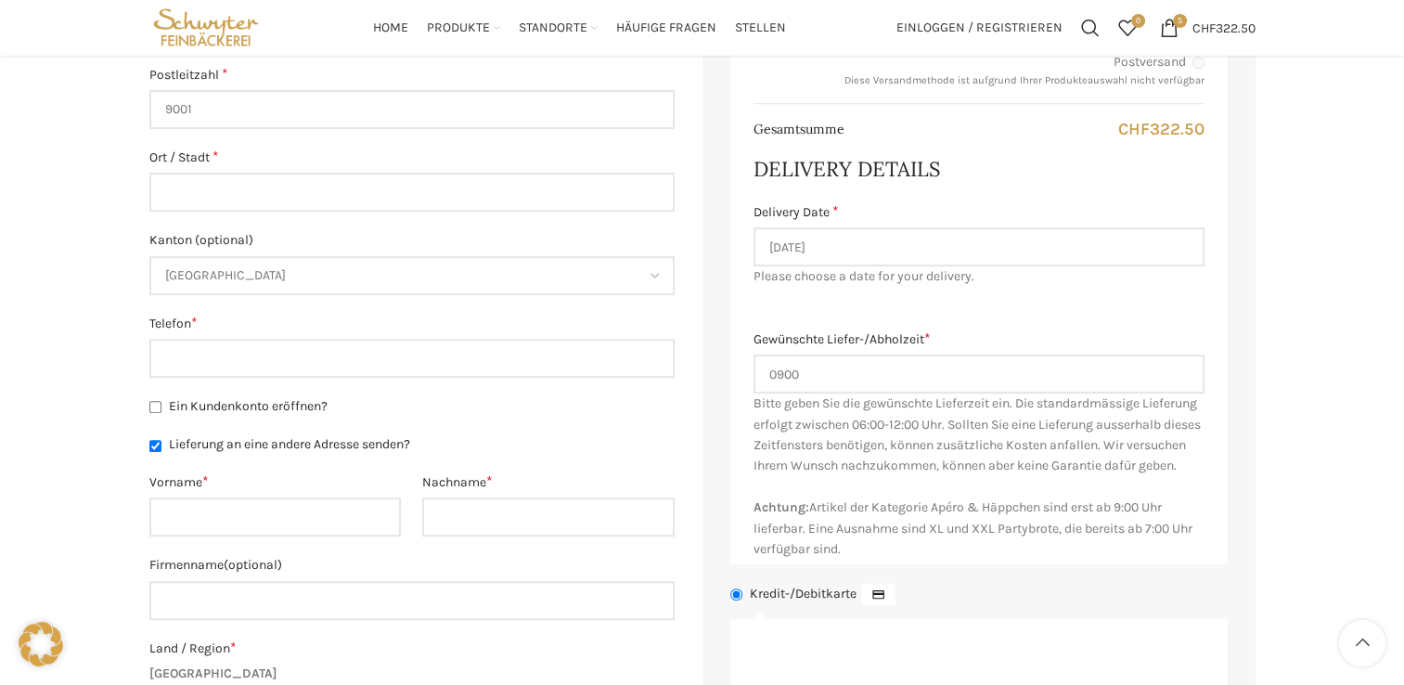
scroll to position [902, 0]
click at [160, 406] on label "Ein Kundenkonto eröffnen?" at bounding box center [411, 407] width 525 height 20
click at [156, 406] on input "Ein Kundenkonto eröffnen?" at bounding box center [155, 408] width 12 height 12
checkbox input "true"
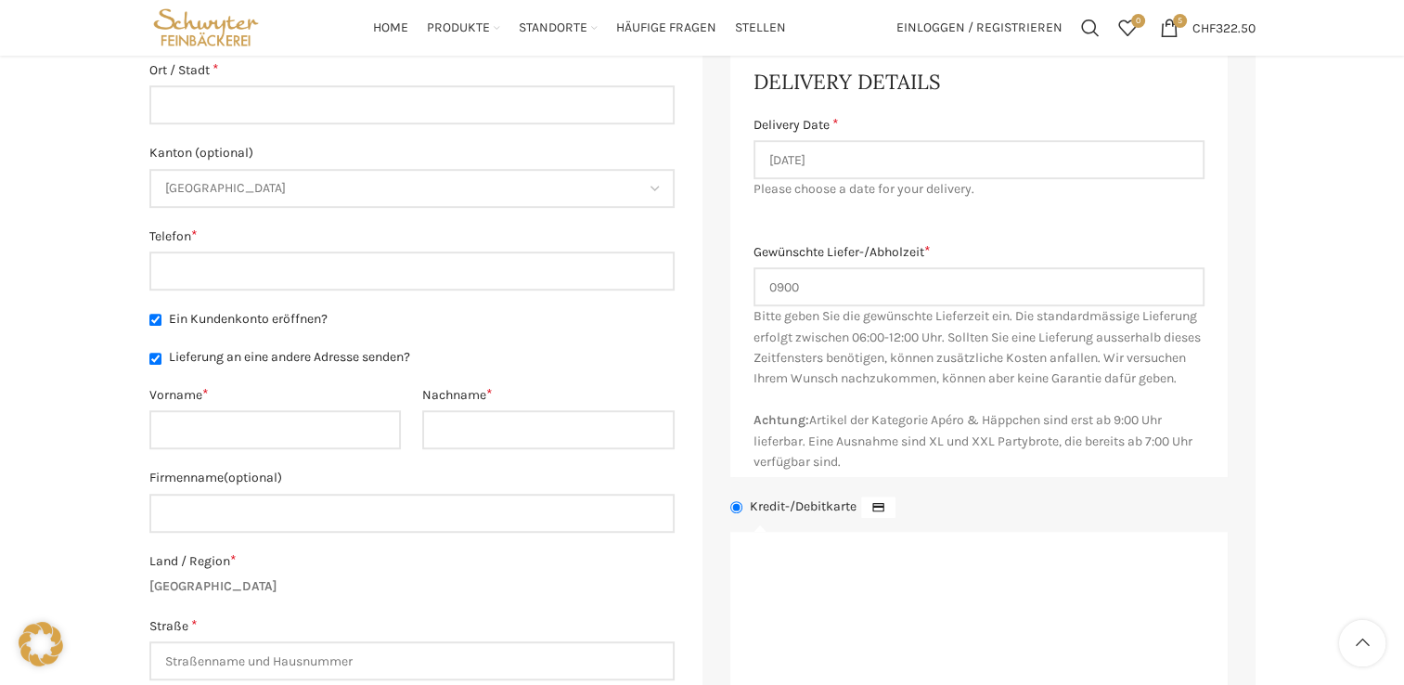
scroll to position [0, 0]
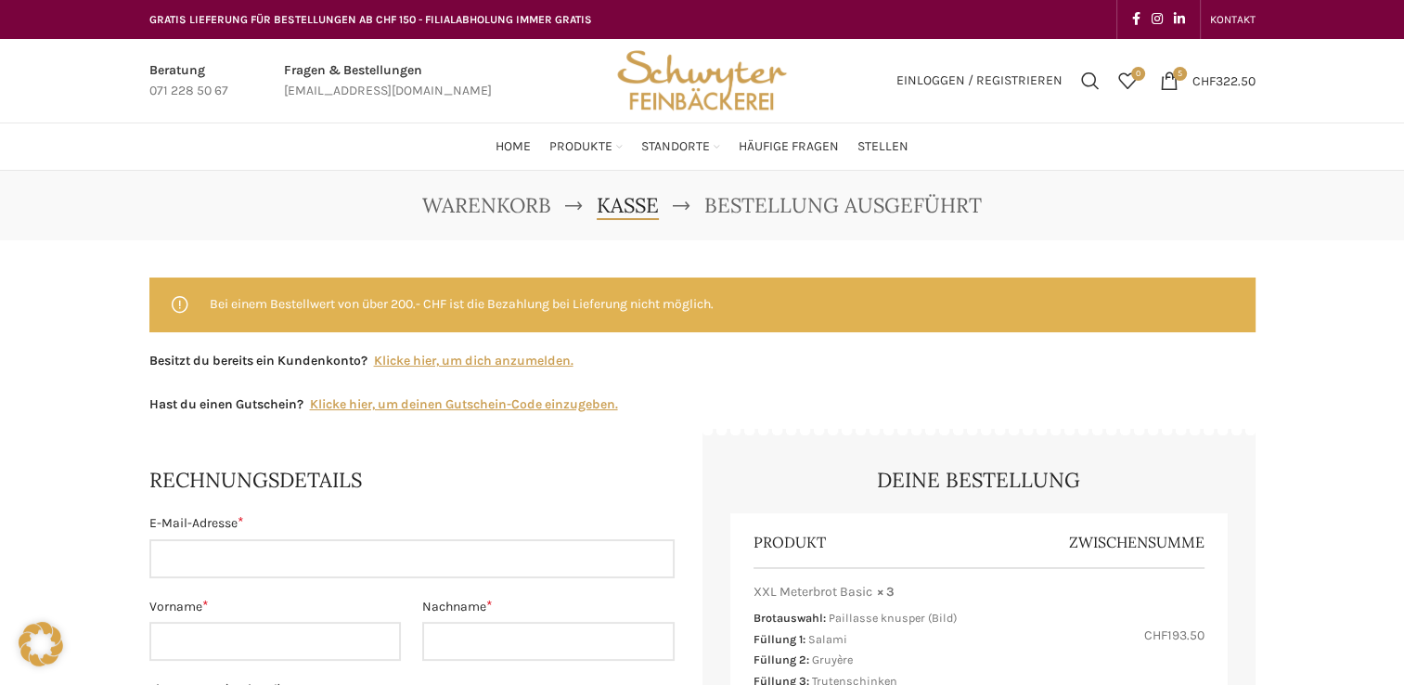
click at [318, 556] on input "E-Mail-Adresse *" at bounding box center [411, 558] width 525 height 39
type input "m.thuer@gmx.net"
type input "Mathias"
type input "Thür"
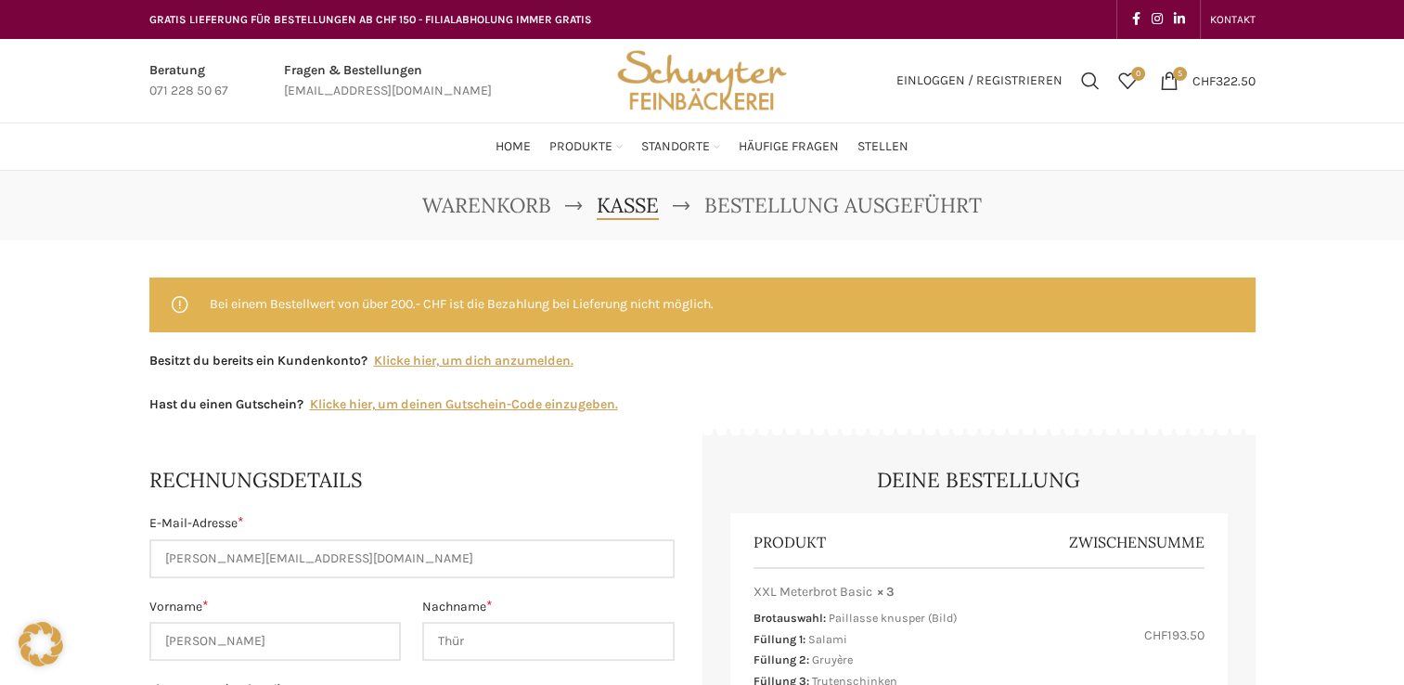
type input "Nordstrasse 15"
type input "Altstätten SG"
type input "+41796564202"
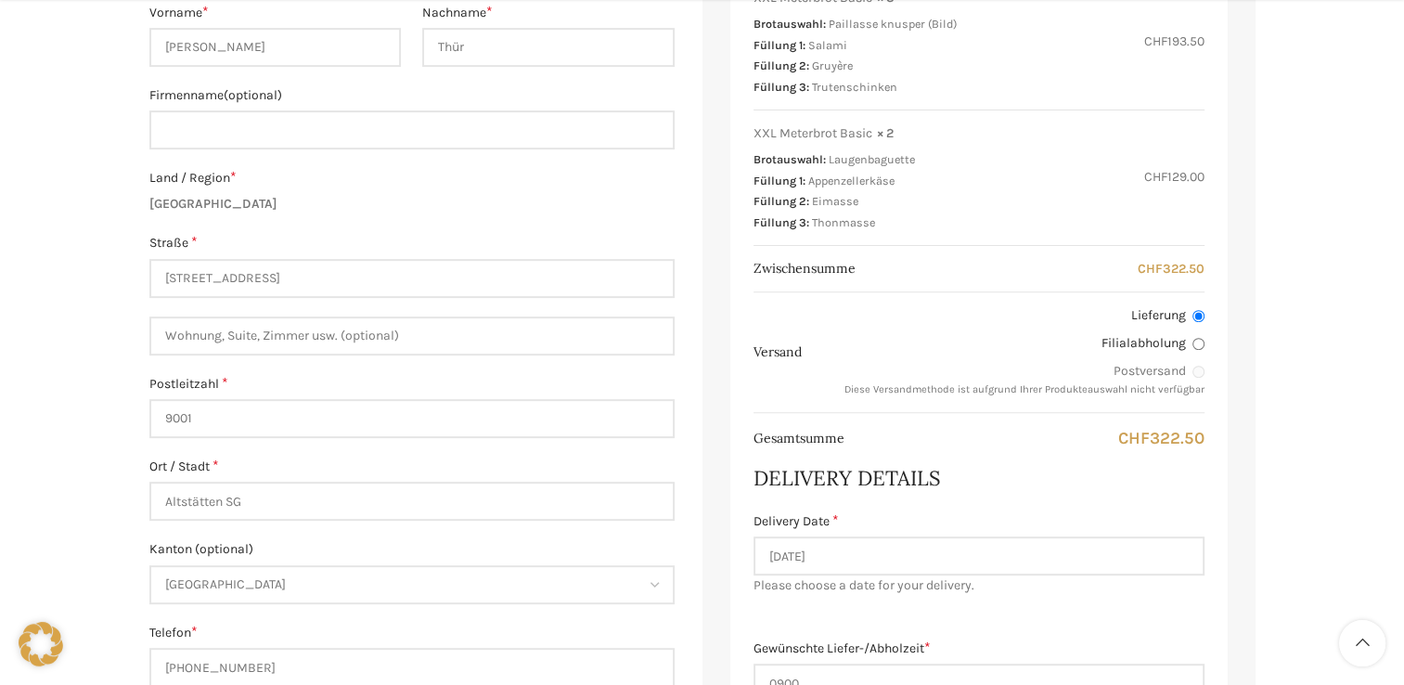
scroll to position [597, 0]
click at [219, 420] on input "9001" at bounding box center [411, 415] width 525 height 39
drag, startPoint x: 222, startPoint y: 417, endPoint x: 117, endPoint y: 405, distance: 105.5
click at [117, 405] on div "Warenkorb Kasse Bestellung ausgeführt Bei einem Bestellwert von über 200.- CHF …" at bounding box center [702, 615] width 1404 height 2082
type input "9"
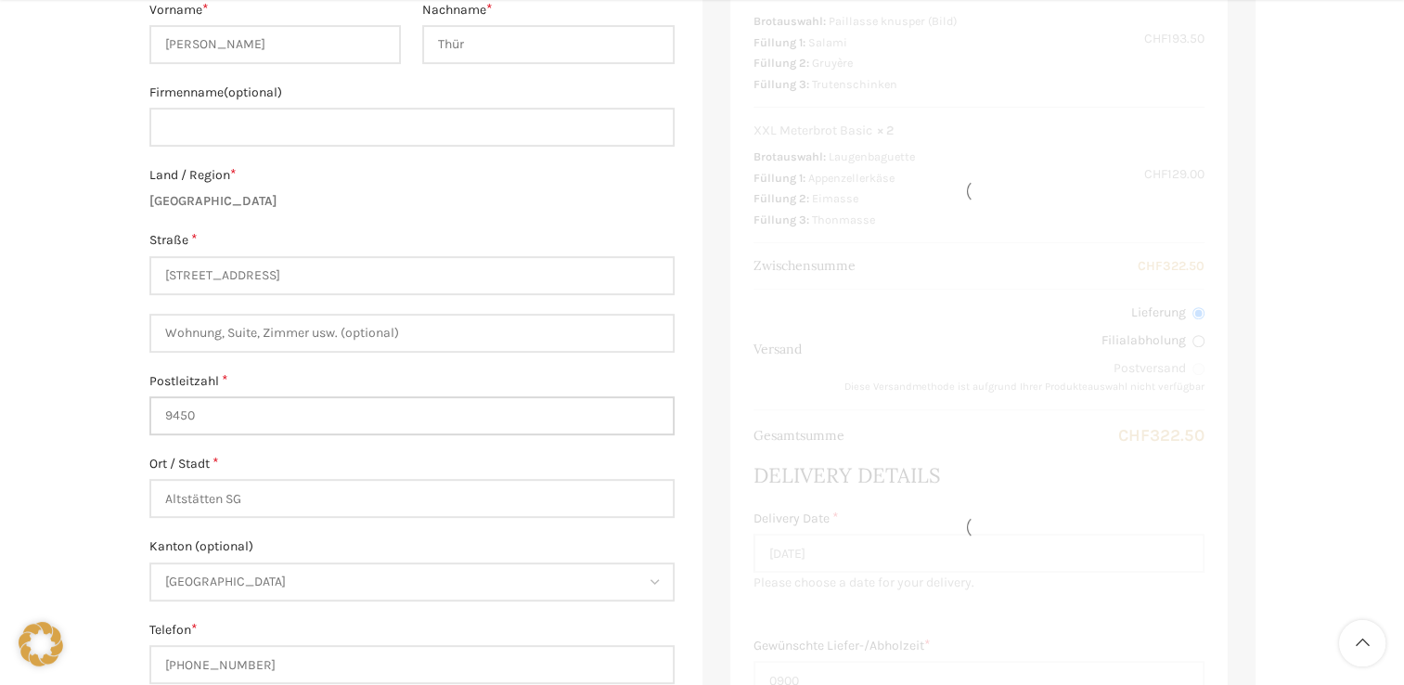
type input "9450"
click at [81, 435] on div "Warenkorb Kasse Bestellung ausgeführt Bei einem Bestellwert von über 200.- CHF …" at bounding box center [702, 615] width 1404 height 2082
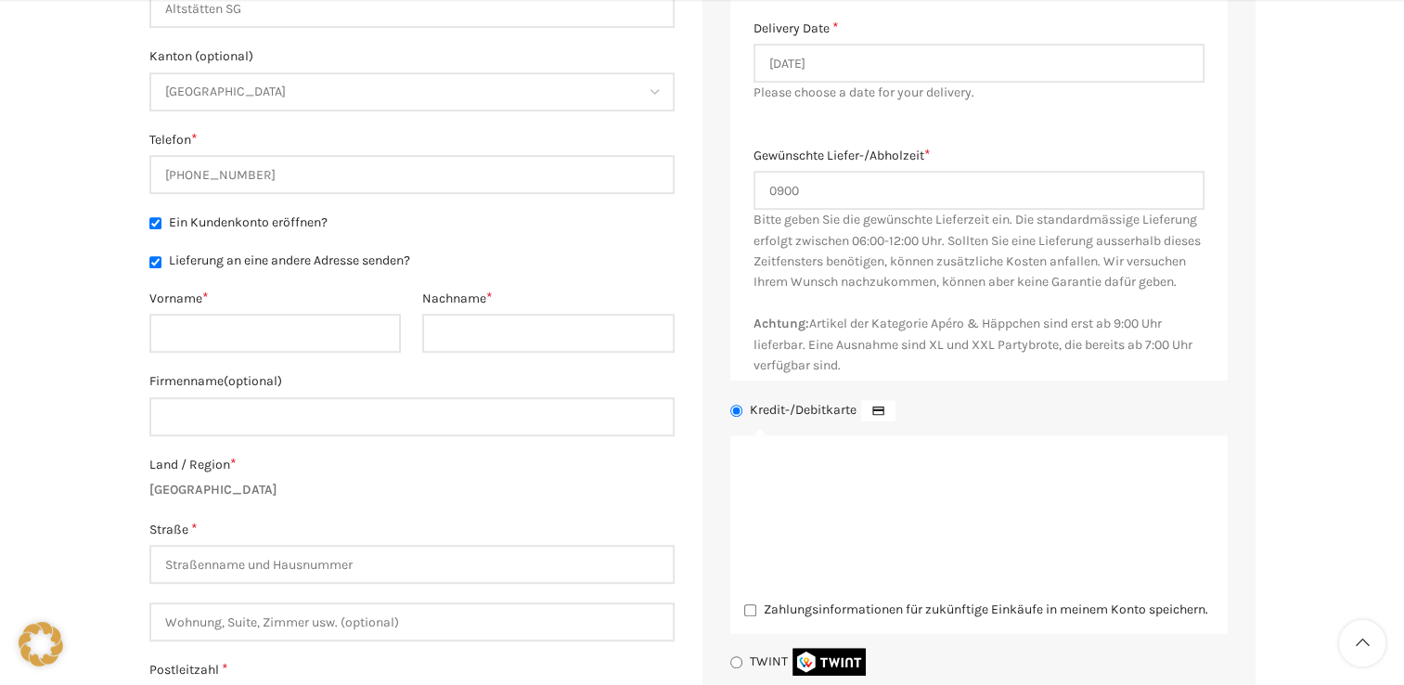
scroll to position [1088, 0]
click at [232, 336] on input "Vorname *" at bounding box center [275, 331] width 252 height 39
type input "Mathias"
type input "Thür"
type input "Nordstrasse 15"
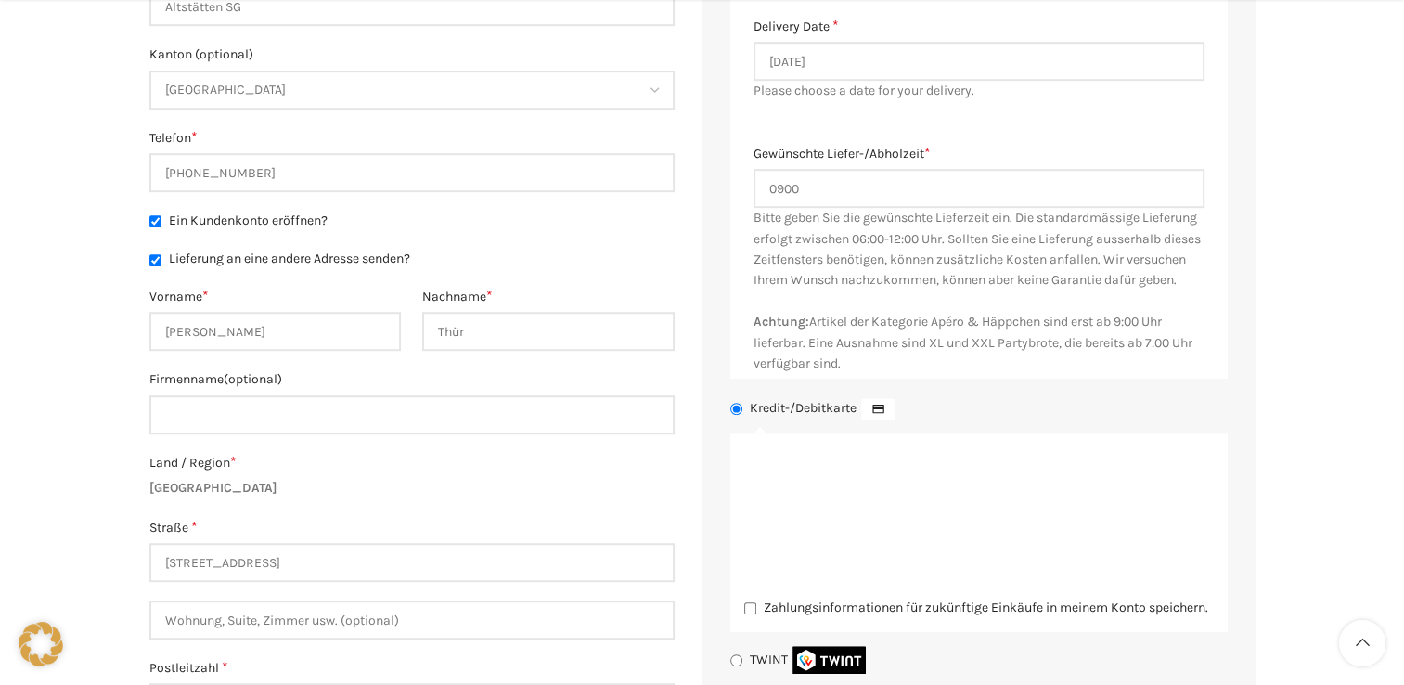
type input "Altstätten SG"
drag, startPoint x: 286, startPoint y: 567, endPoint x: 94, endPoint y: 574, distance: 192.2
click at [94, 574] on div "Warenkorb Kasse Bestellung ausgeführt Bei einem Bestellwert von über 200.- CHF …" at bounding box center [702, 123] width 1404 height 2082
click at [71, 513] on div "Warenkorb Kasse Bestellung ausgeführt Bei einem Bestellwert von über 200.- CHF …" at bounding box center [702, 123] width 1404 height 2082
drag, startPoint x: 335, startPoint y: 560, endPoint x: 129, endPoint y: 547, distance: 206.4
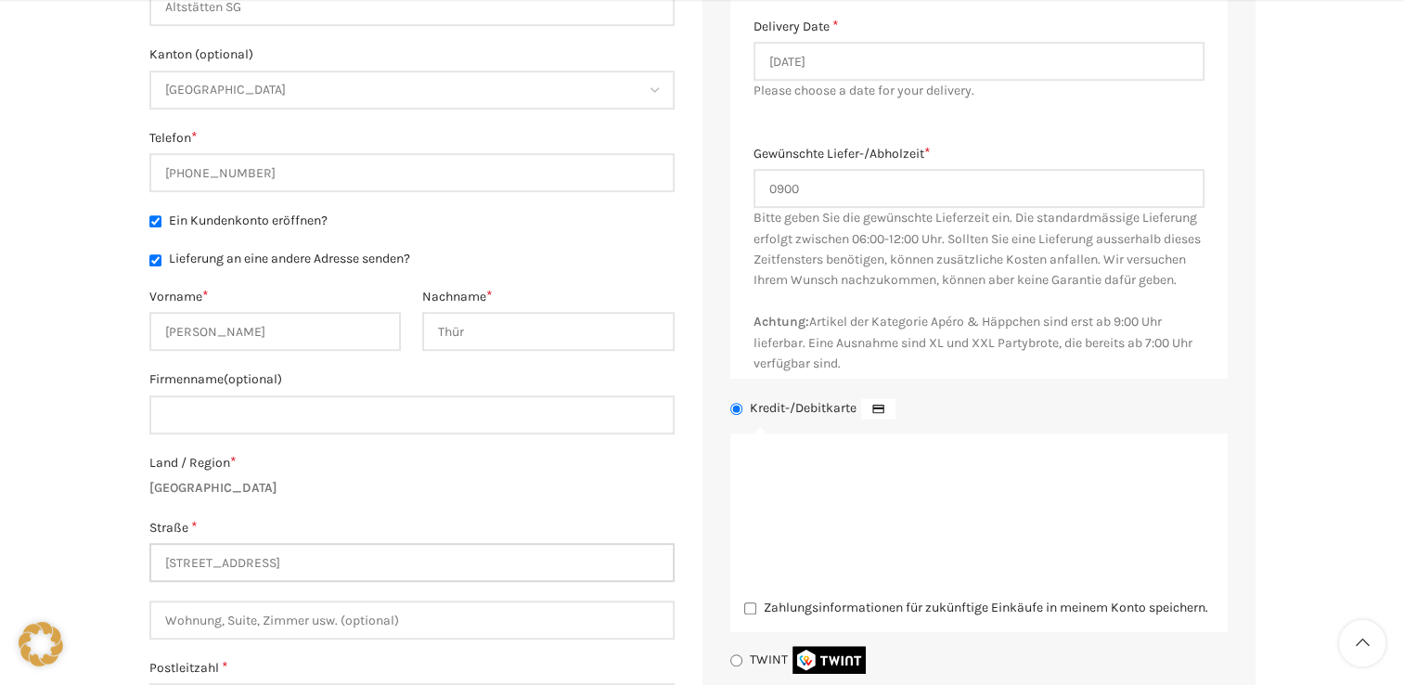
click at [129, 547] on div "Warenkorb Kasse Bestellung ausgeführt Bei einem Bestellwert von über 200.- CHF …" at bounding box center [702, 123] width 1404 height 2082
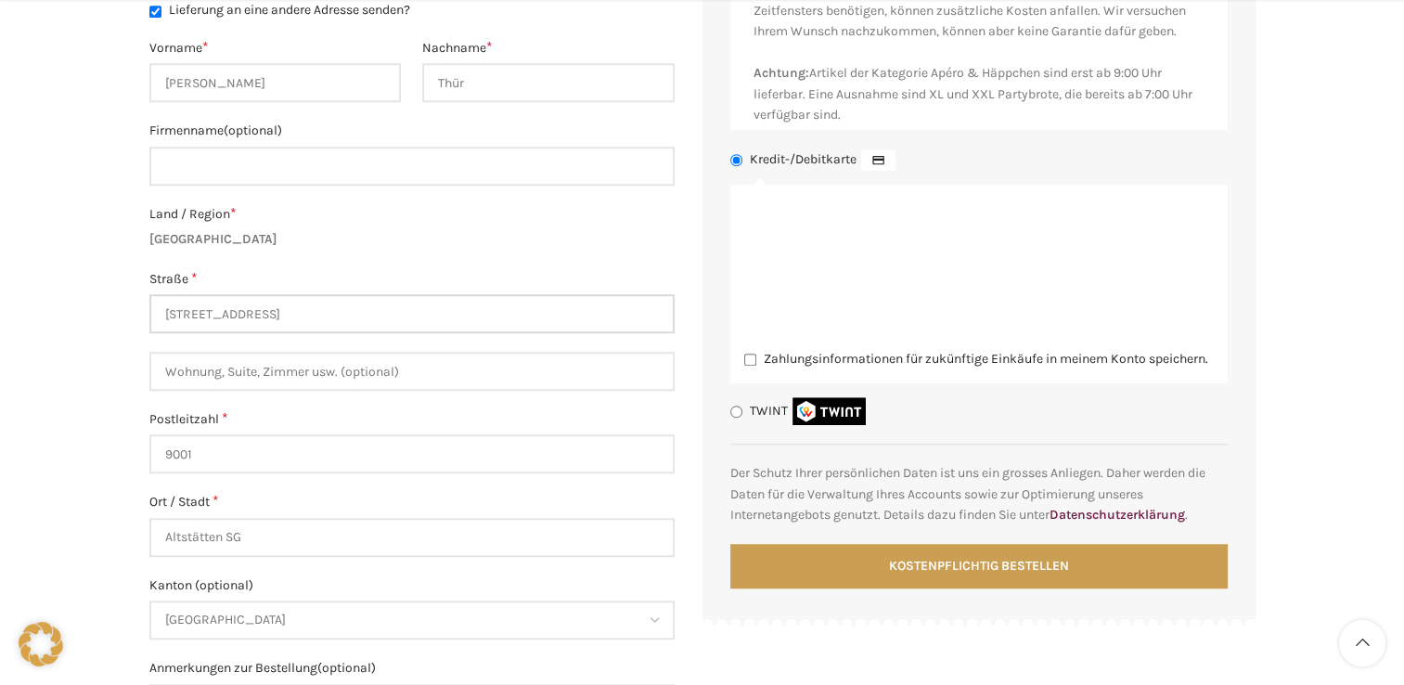
scroll to position [1332, 0]
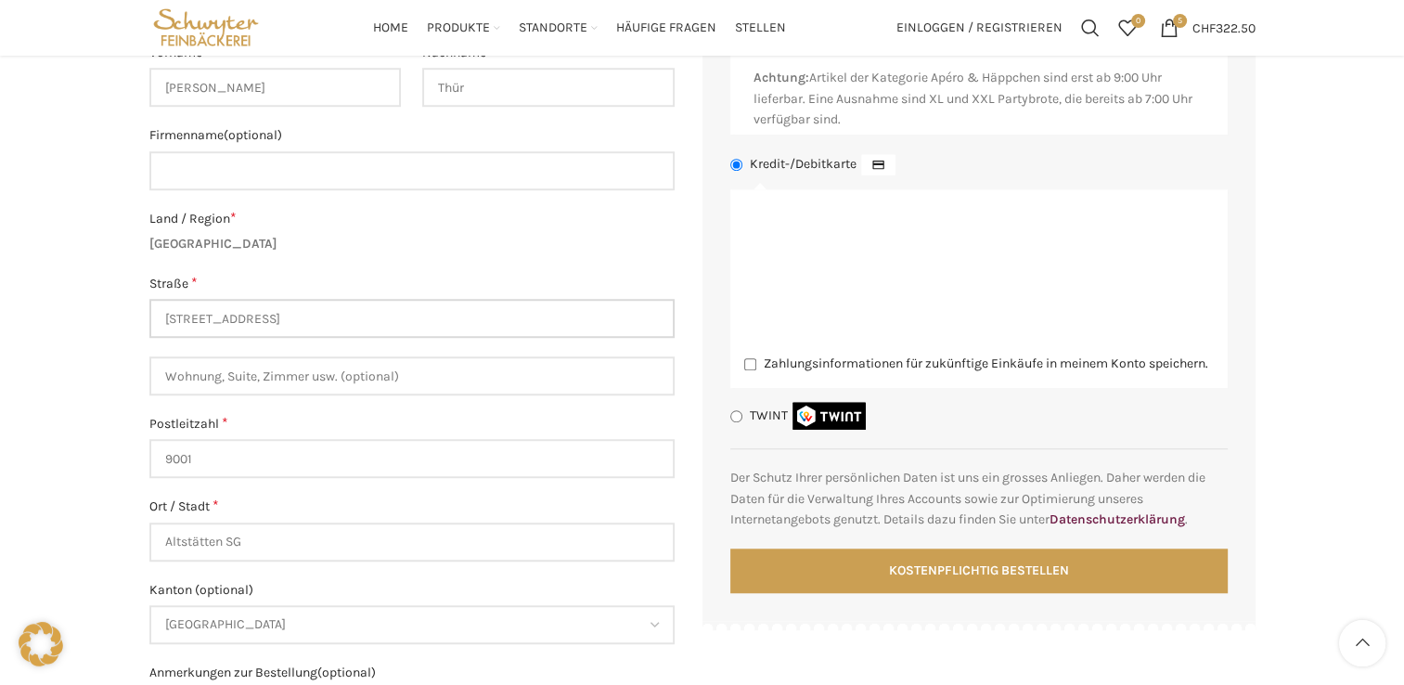
type input "Rorschacherstrasse 95"
drag, startPoint x: 300, startPoint y: 553, endPoint x: 107, endPoint y: 554, distance: 193.0
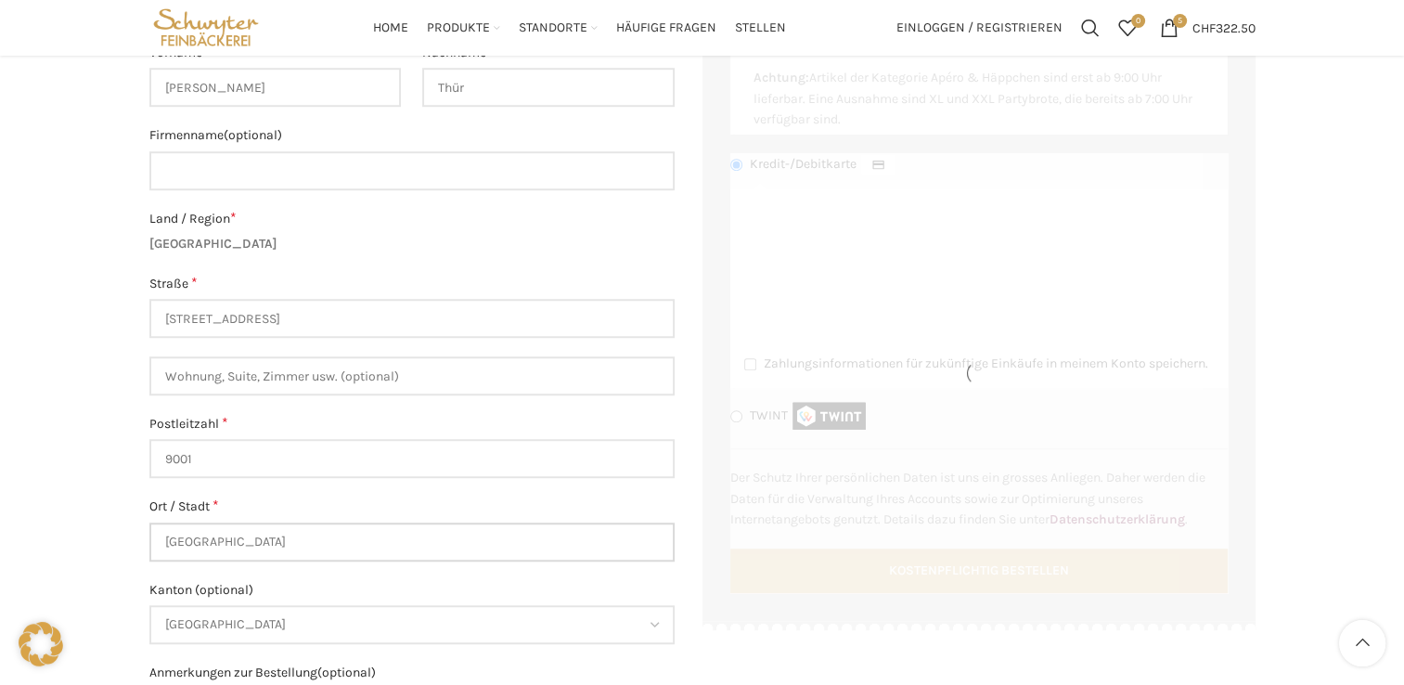
click at [196, 542] on input "St. GAllen" at bounding box center [411, 541] width 525 height 39
type input "St. Gallen"
click at [210, 461] on input "9001" at bounding box center [411, 458] width 525 height 39
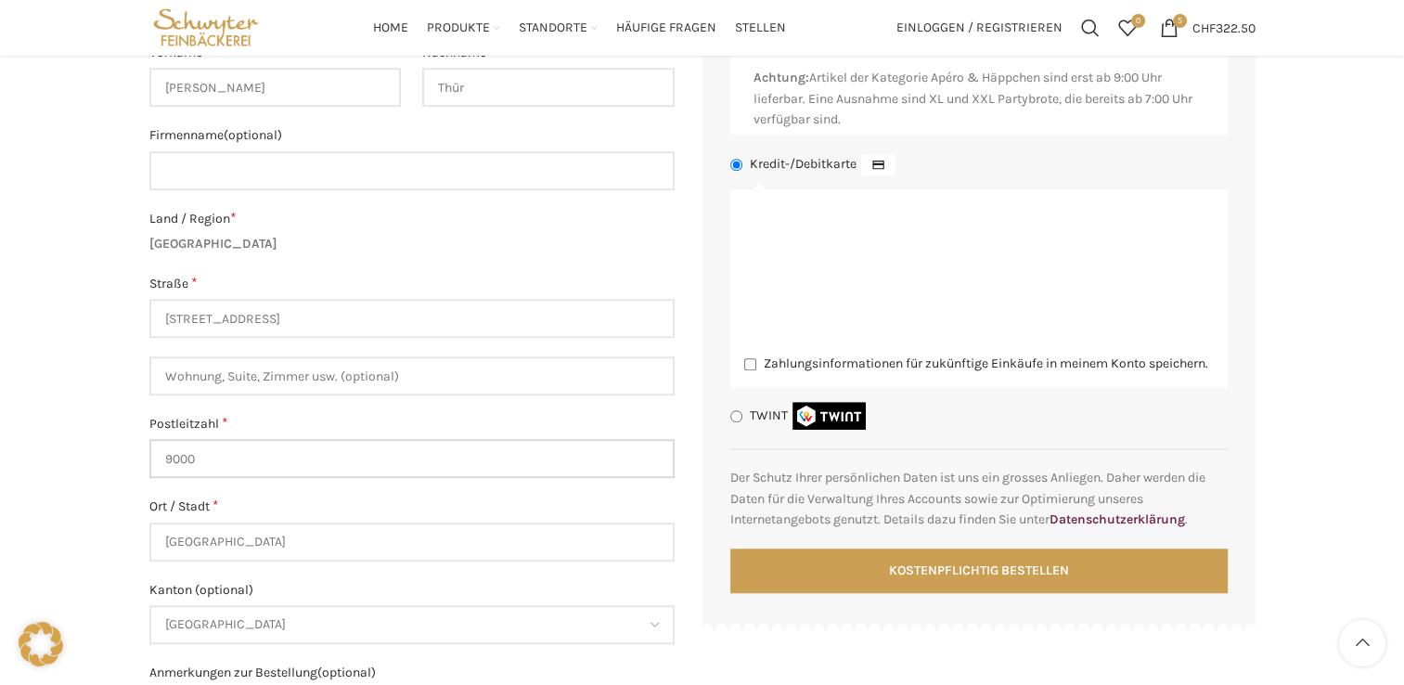
type input "9000"
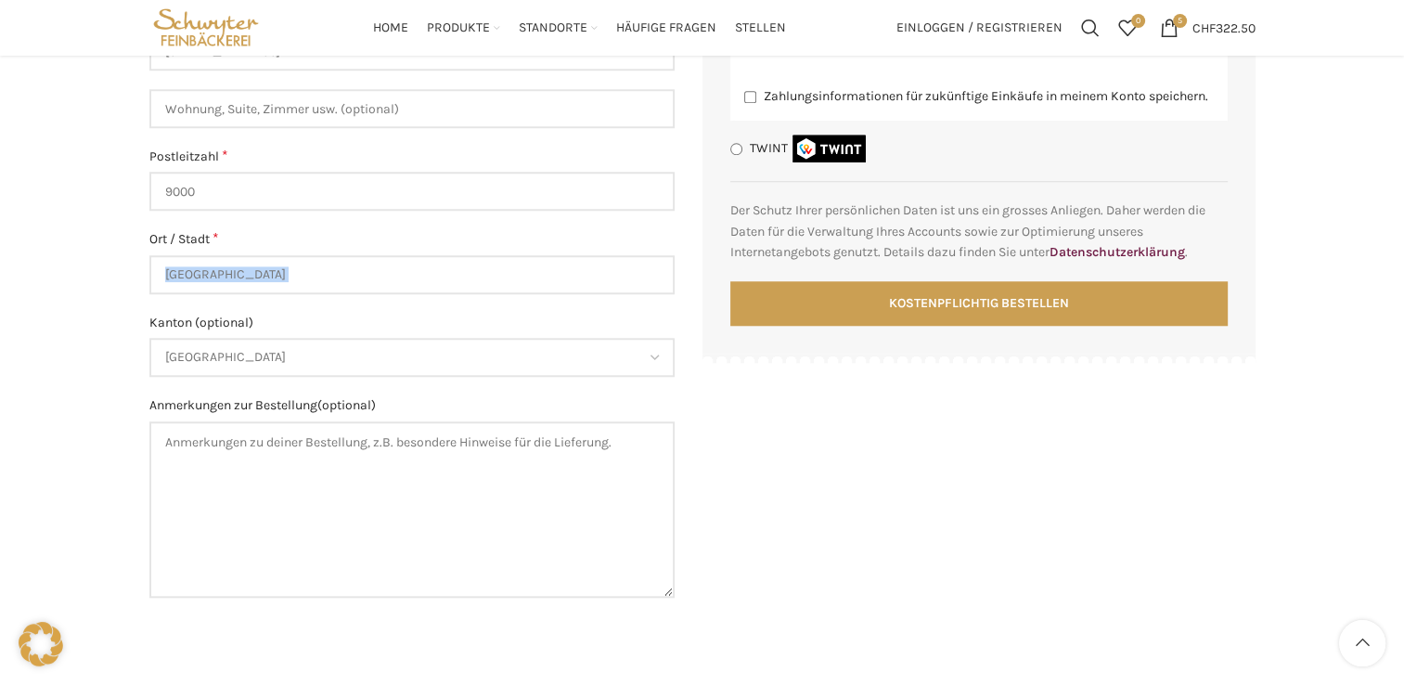
scroll to position [1595, 0]
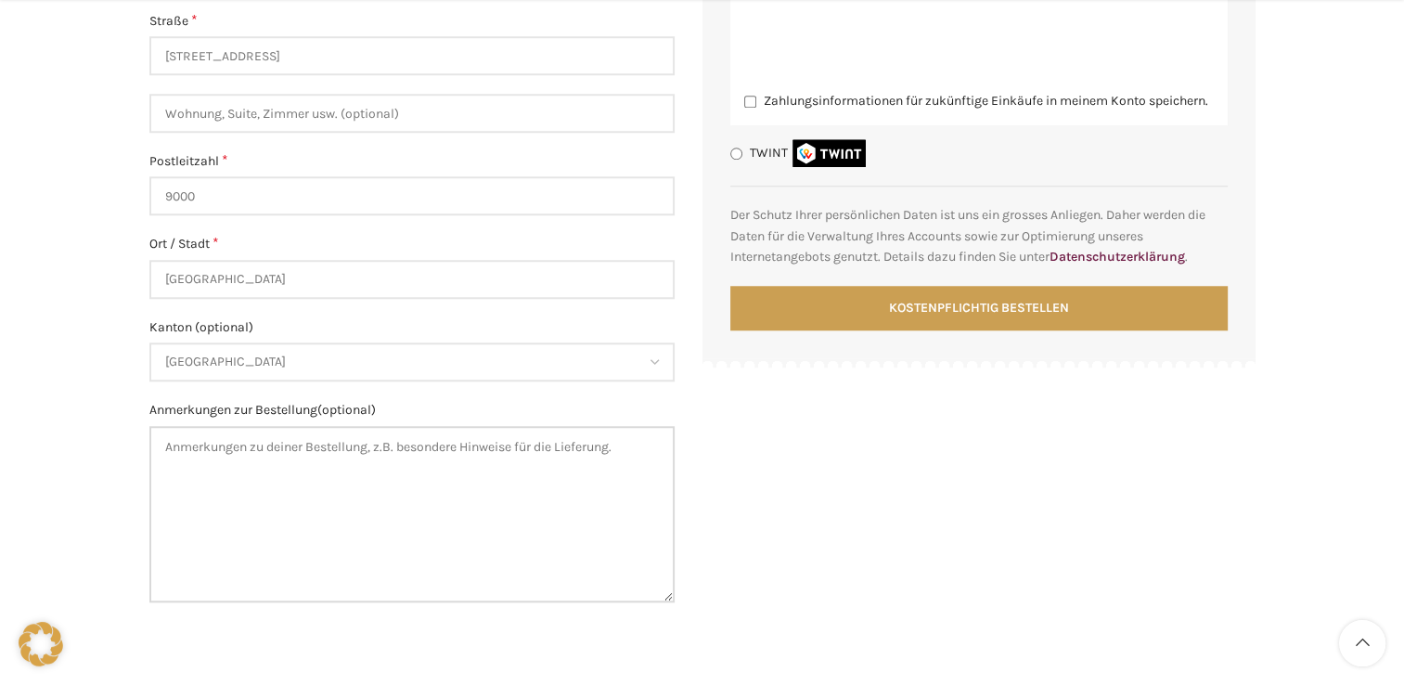
click at [250, 481] on textarea "Anmerkungen zur Bestellung (optional)" at bounding box center [411, 514] width 525 height 176
click at [211, 109] on input "Wohnung, Suite, Zimmer usw. (optional)" at bounding box center [411, 113] width 525 height 39
drag, startPoint x: 265, startPoint y: 113, endPoint x: 215, endPoint y: 110, distance: 50.2
click at [213, 110] on input "Haus 3 Eingang" at bounding box center [411, 113] width 525 height 39
click at [314, 109] on input "Haus 3, 1 Obergeschoss" at bounding box center [411, 113] width 525 height 39
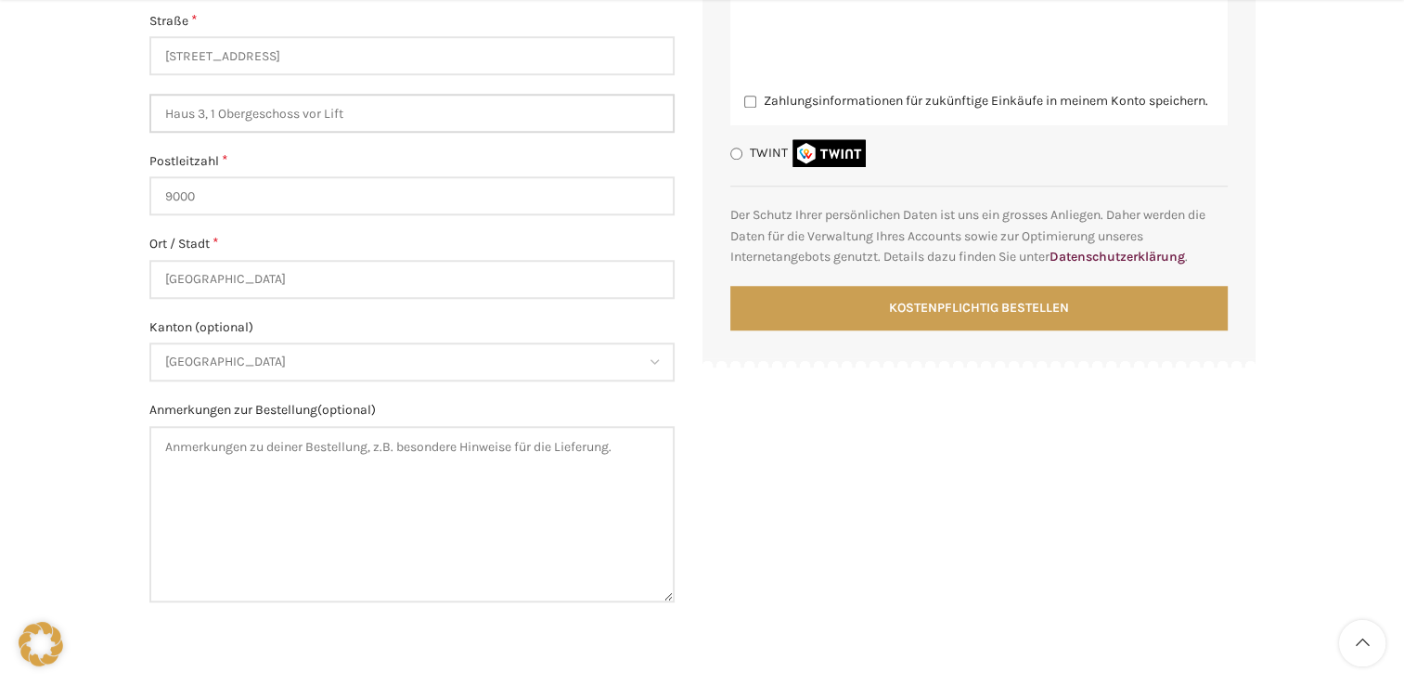
click at [198, 120] on input "Haus 3, 1 Obergeschoss vor Lift" at bounding box center [411, 113] width 525 height 39
click at [329, 123] on input "Haus 03, 1 Obergeschoss vor Lift" at bounding box center [411, 113] width 525 height 39
click at [309, 109] on input "Haus 03, 1 Obergeschoss vor Lift" at bounding box center [411, 113] width 525 height 39
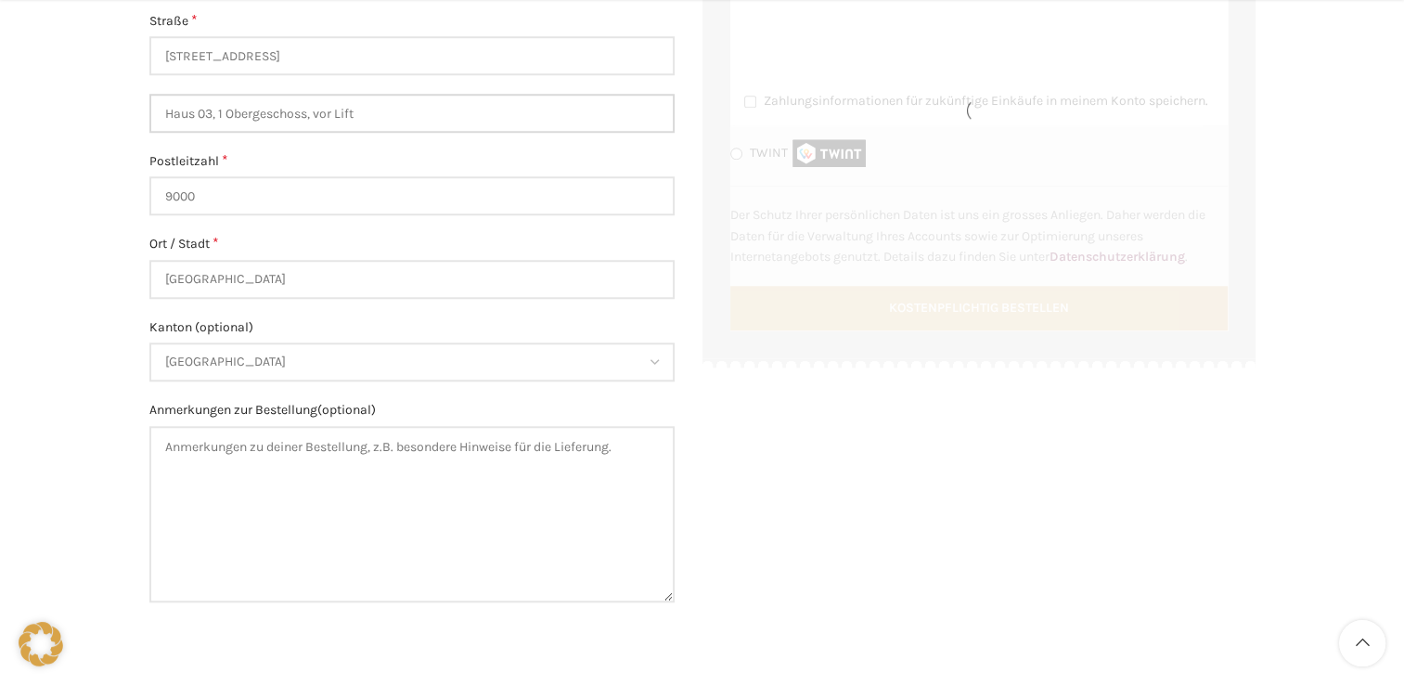
type input "Haus 03, 1 Obergeschoss, vor Lift"
click at [172, 472] on textarea "Anmerkungen zur Bestellung (optional)" at bounding box center [411, 514] width 525 height 176
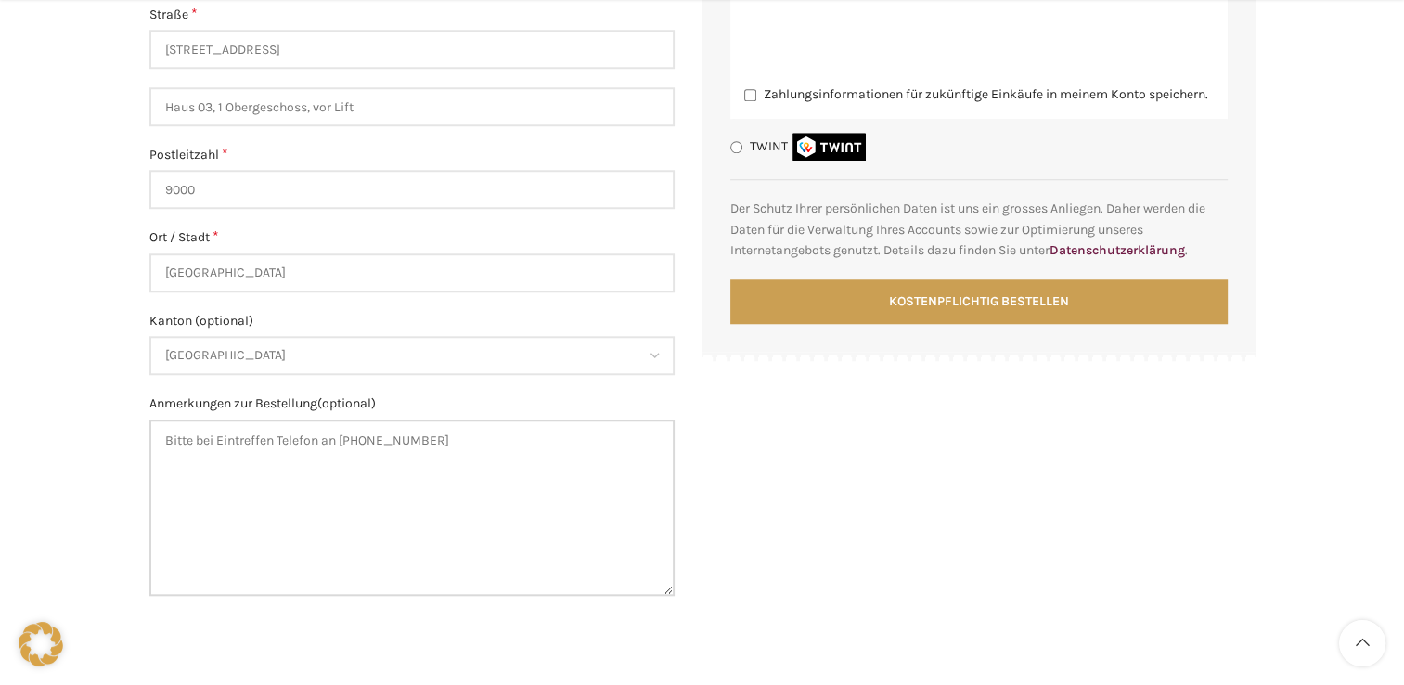
scroll to position [1602, 0]
type textarea "Bitte bei Eintreffen Telefon an 0796564202"
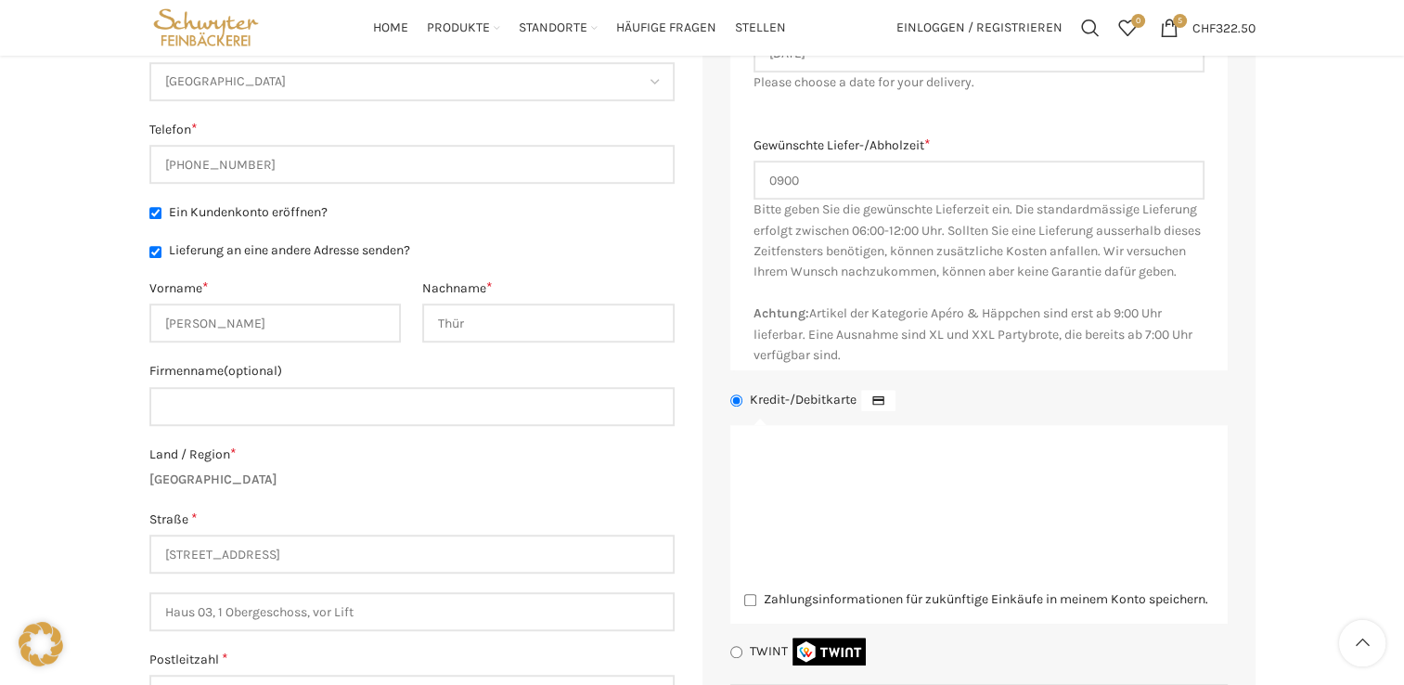
scroll to position [1093, 0]
click at [787, 178] on input "0900" at bounding box center [978, 183] width 451 height 39
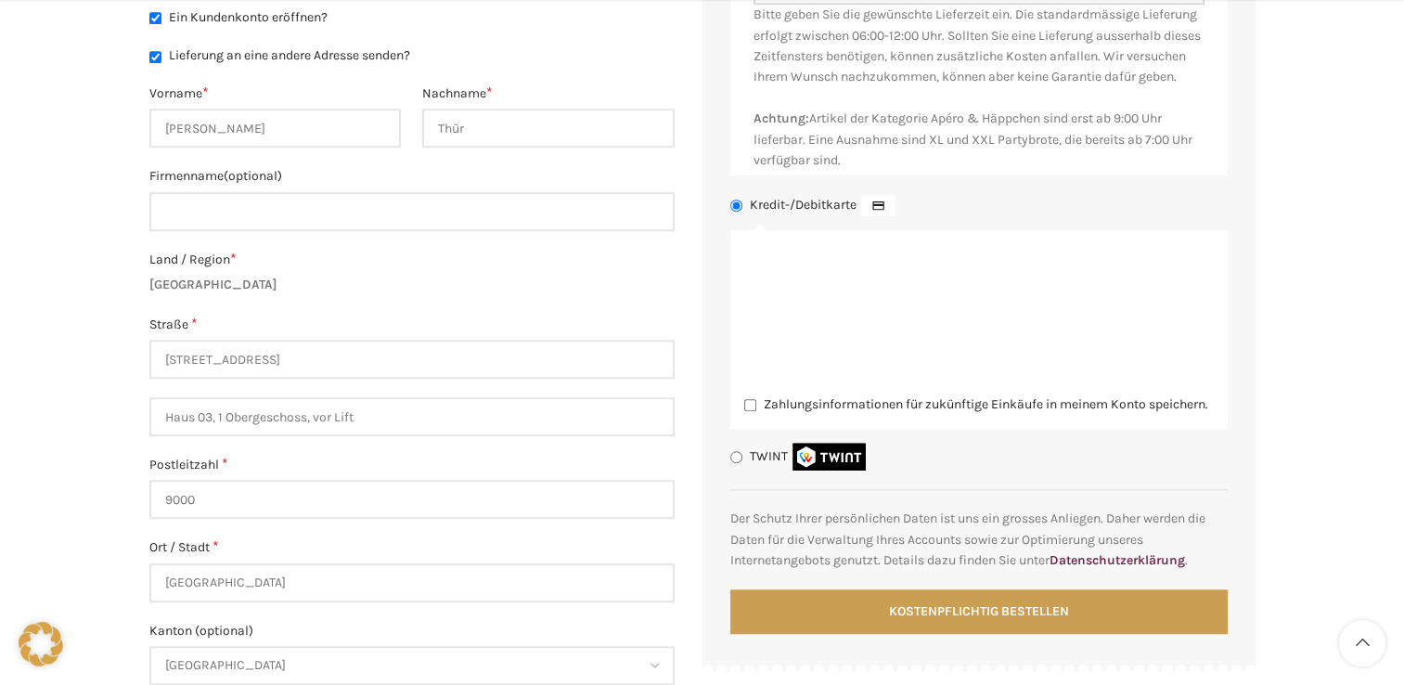
scroll to position [1302, 0]
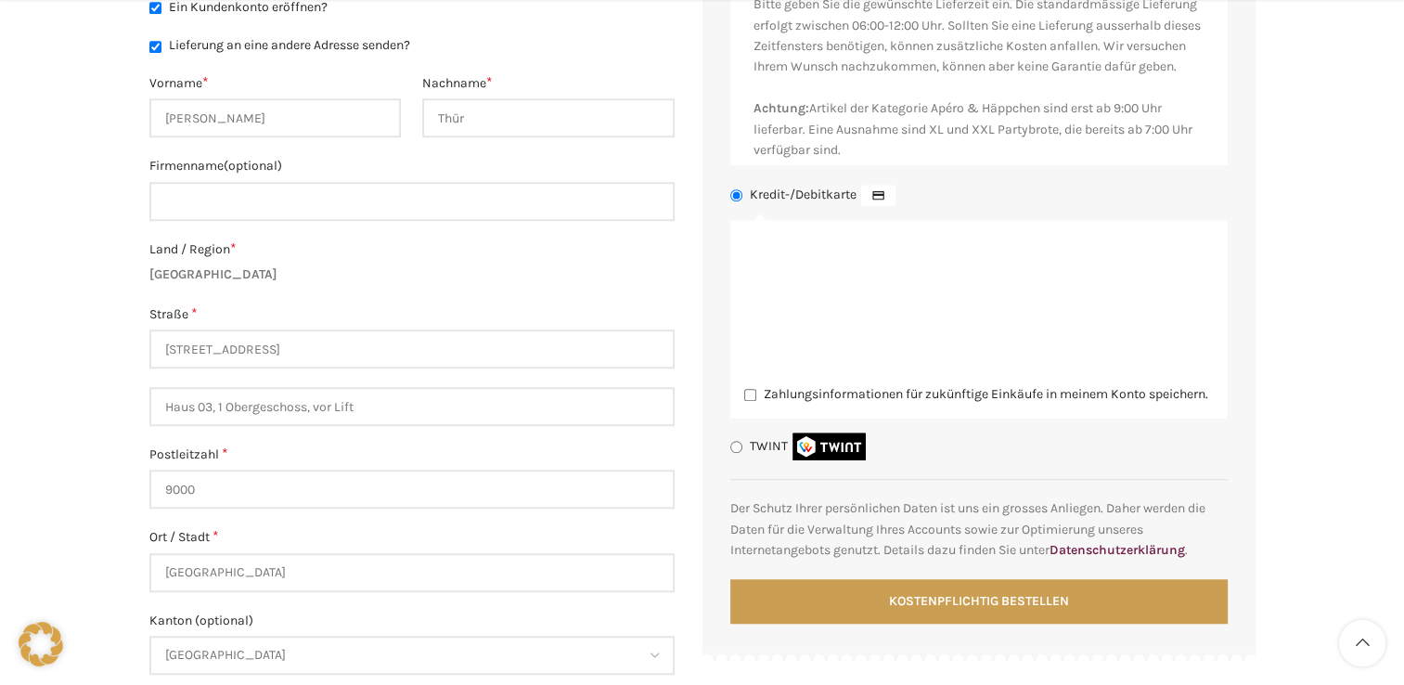
type input "09:00"
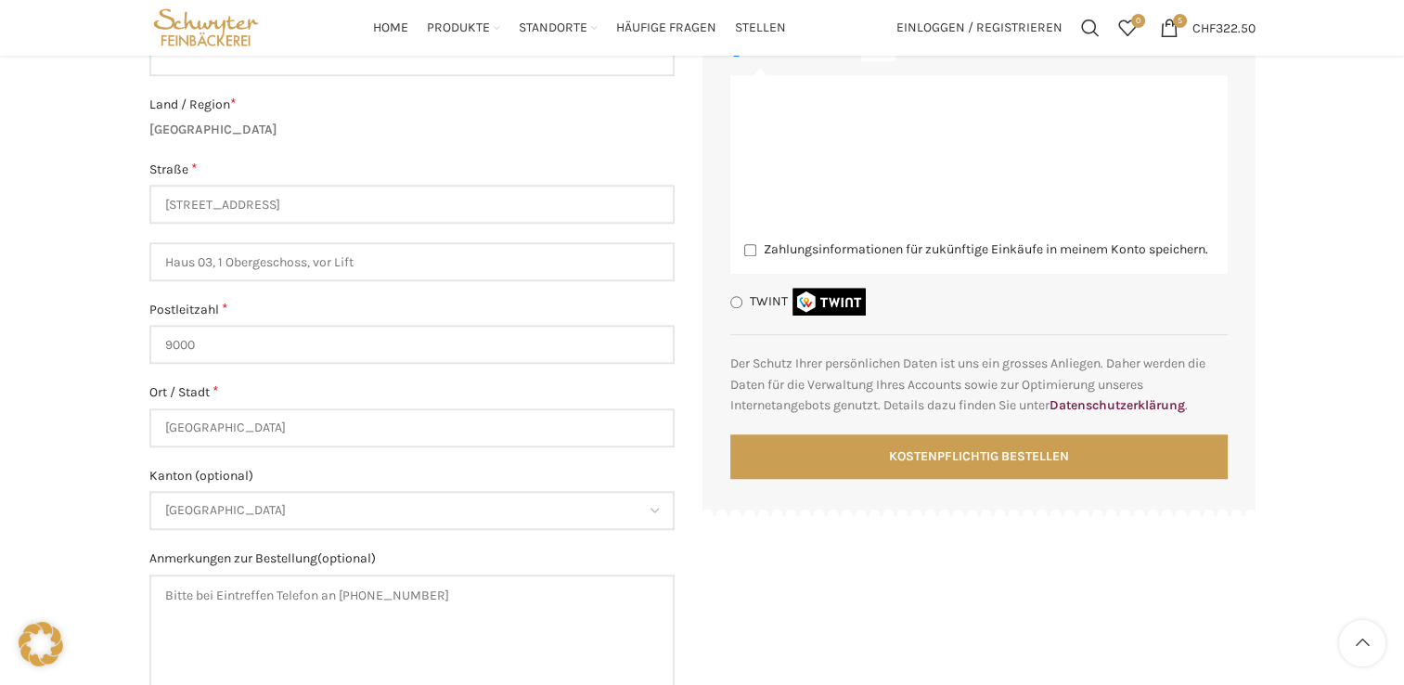
scroll to position [1429, 0]
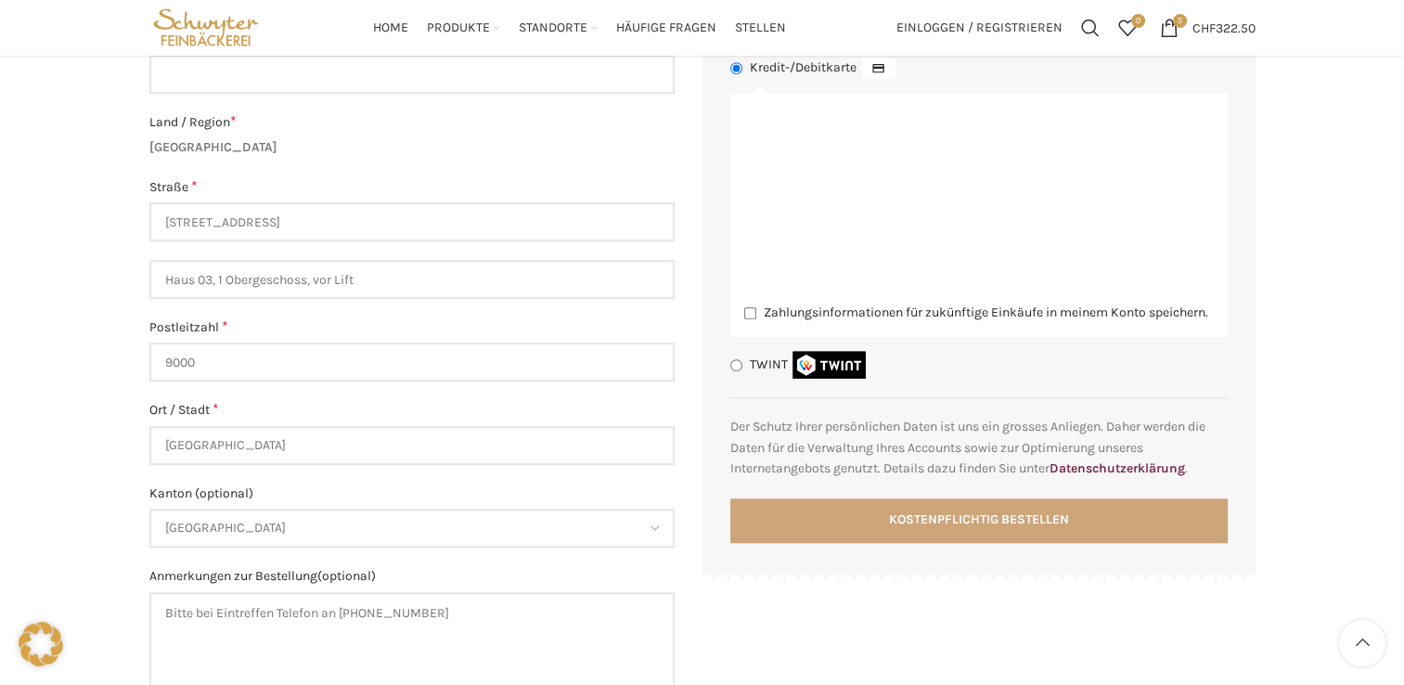
click at [1120, 543] on button "Kostenpflichtig bestellen" at bounding box center [978, 520] width 497 height 45
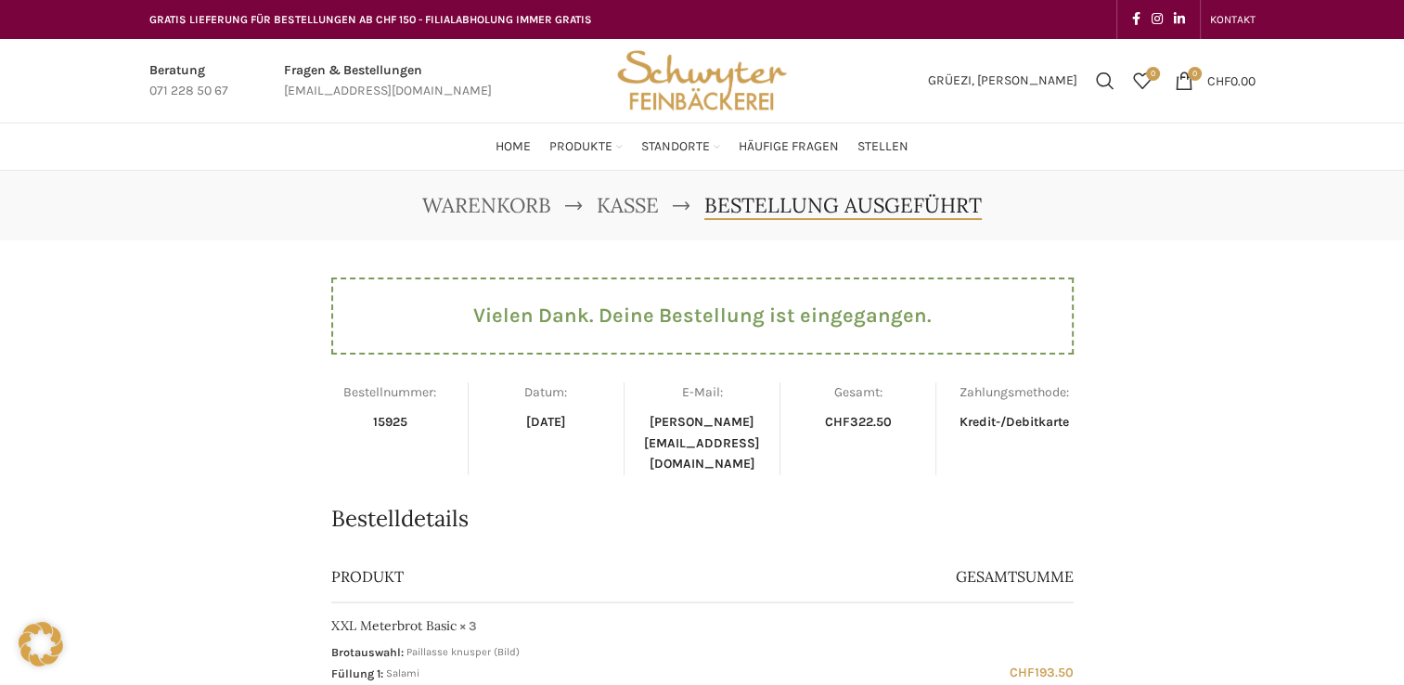
scroll to position [598, 0]
